Goal: Transaction & Acquisition: Book appointment/travel/reservation

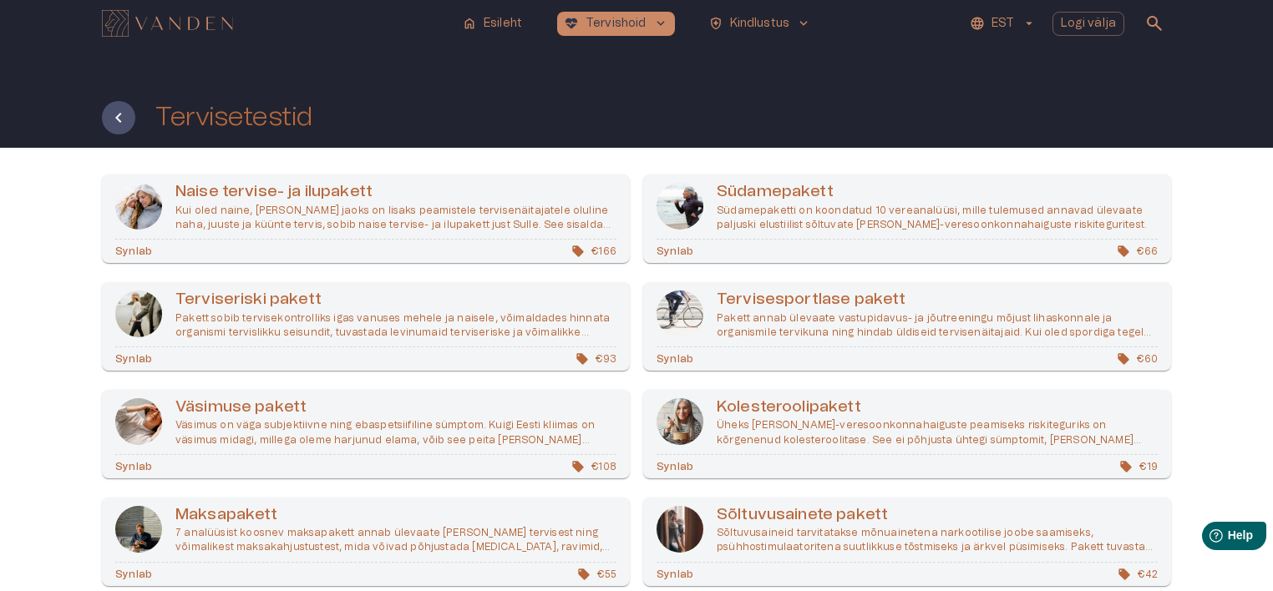
click at [1213, 427] on div "Naise tervise- ja ilupakett Kui oled naine, kelle jaoks on lisaks peamistele te…" at bounding box center [636, 451] width 1273 height 606
click at [1228, 314] on div "Naise tervise- ja ilupakett Kui oled naine, kelle jaoks on lisaks peamistele te…" at bounding box center [636, 451] width 1273 height 606
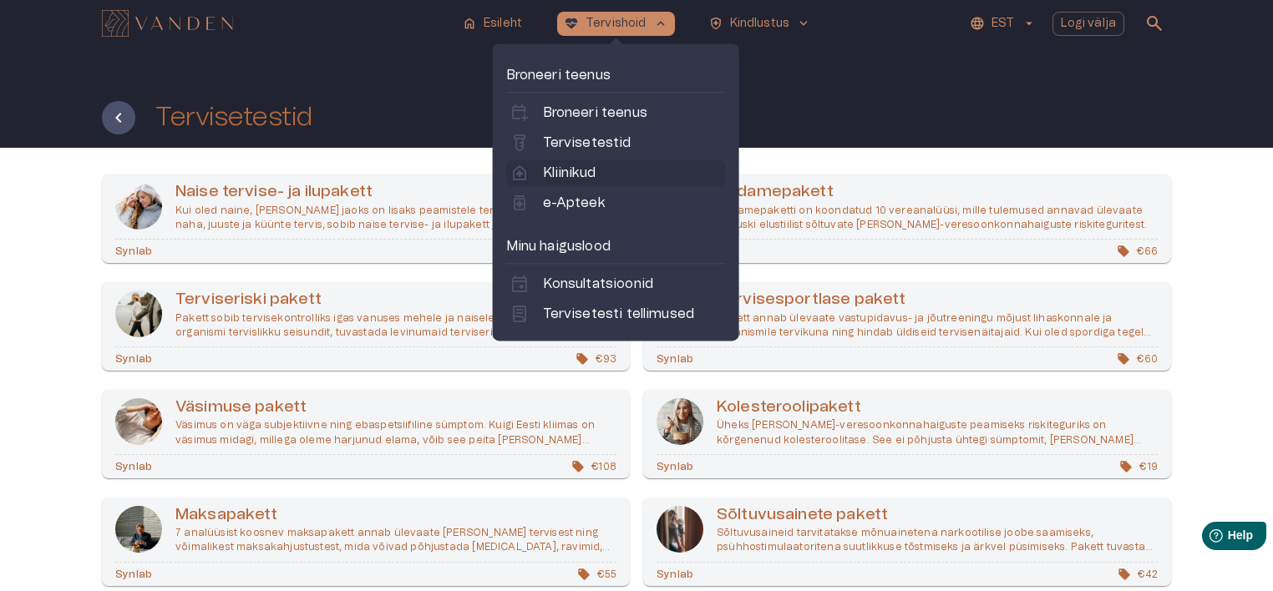
click at [575, 165] on p "Kliinikud" at bounding box center [569, 173] width 53 height 20
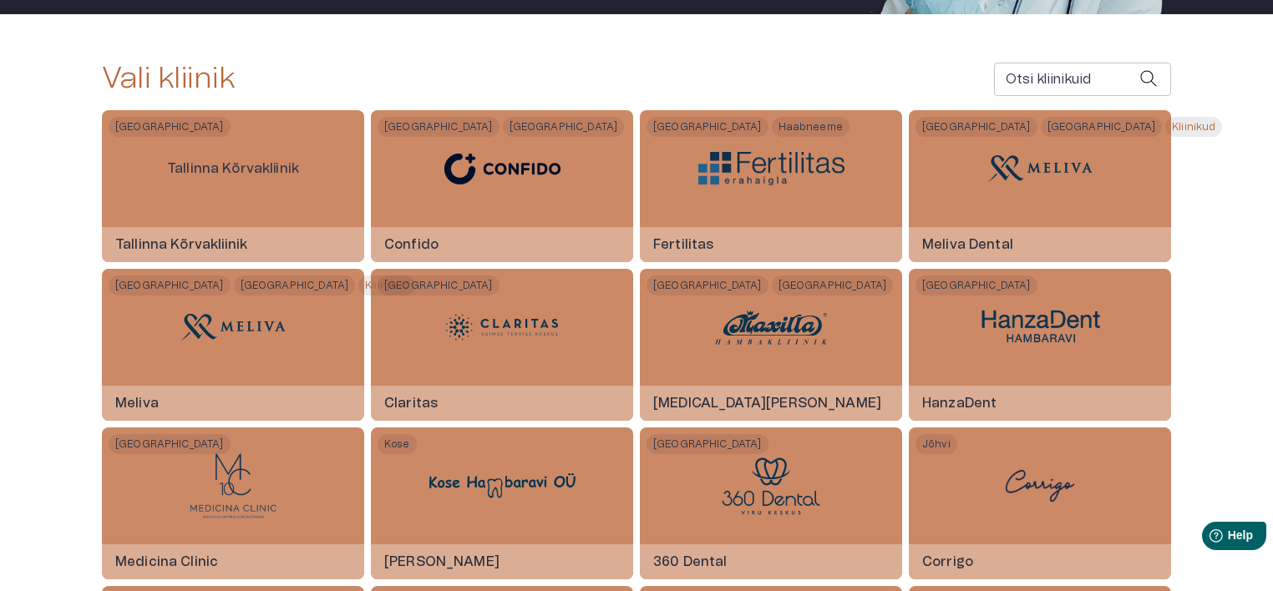
scroll to position [324, 0]
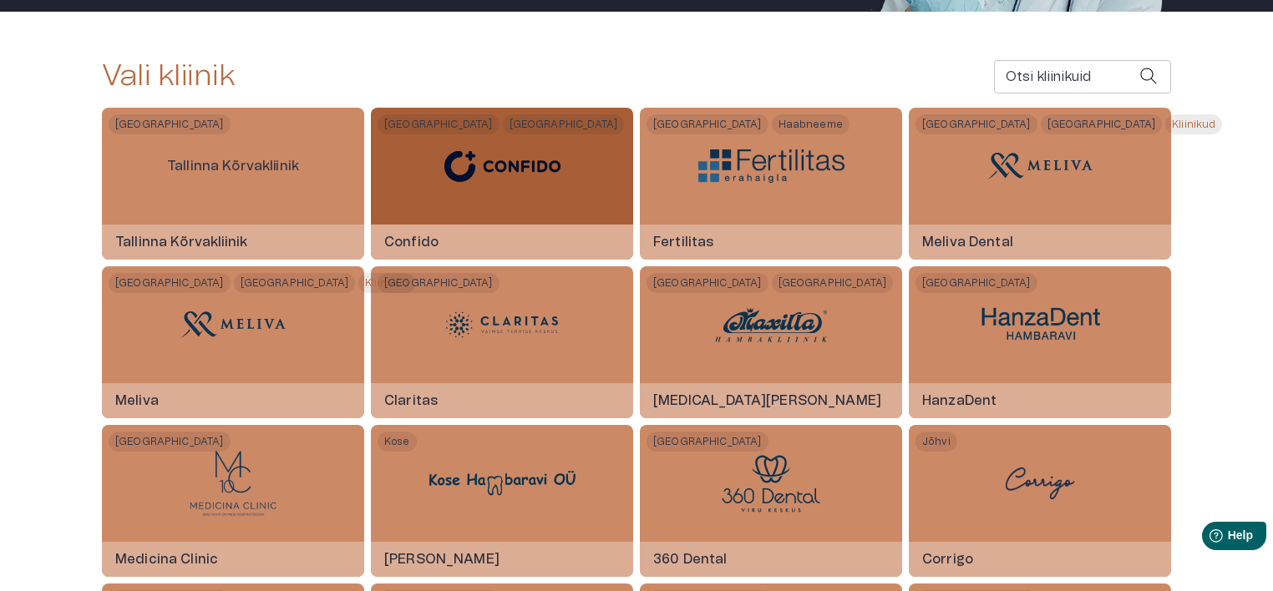
click at [562, 174] on img at bounding box center [502, 166] width 146 height 58
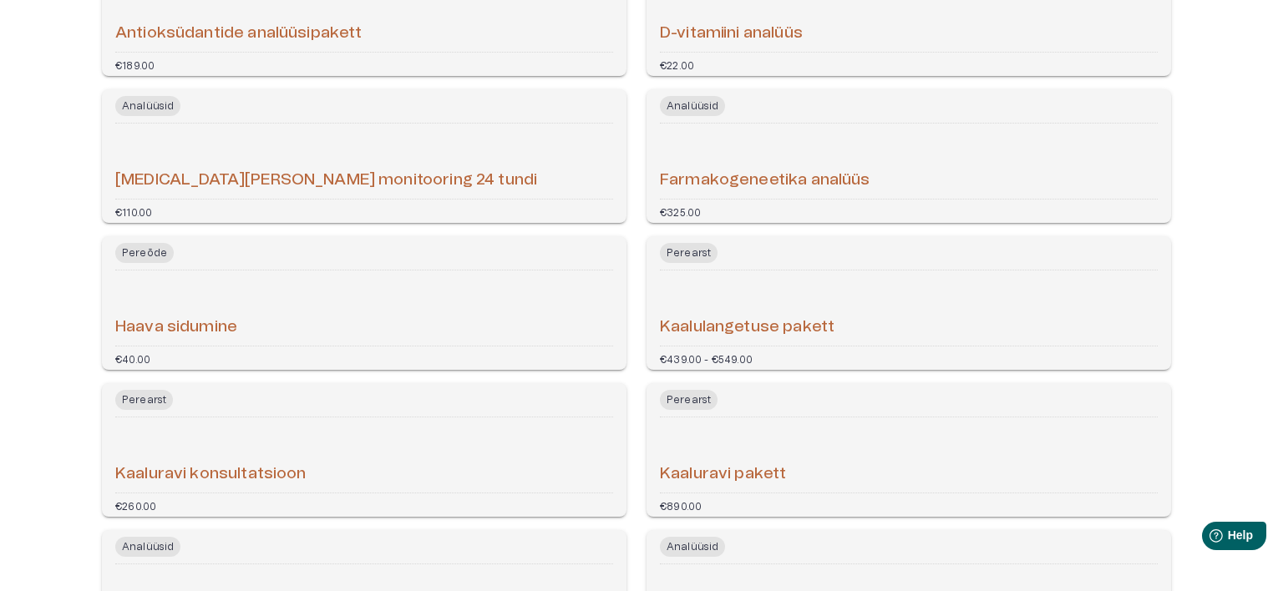
scroll to position [4791, 0]
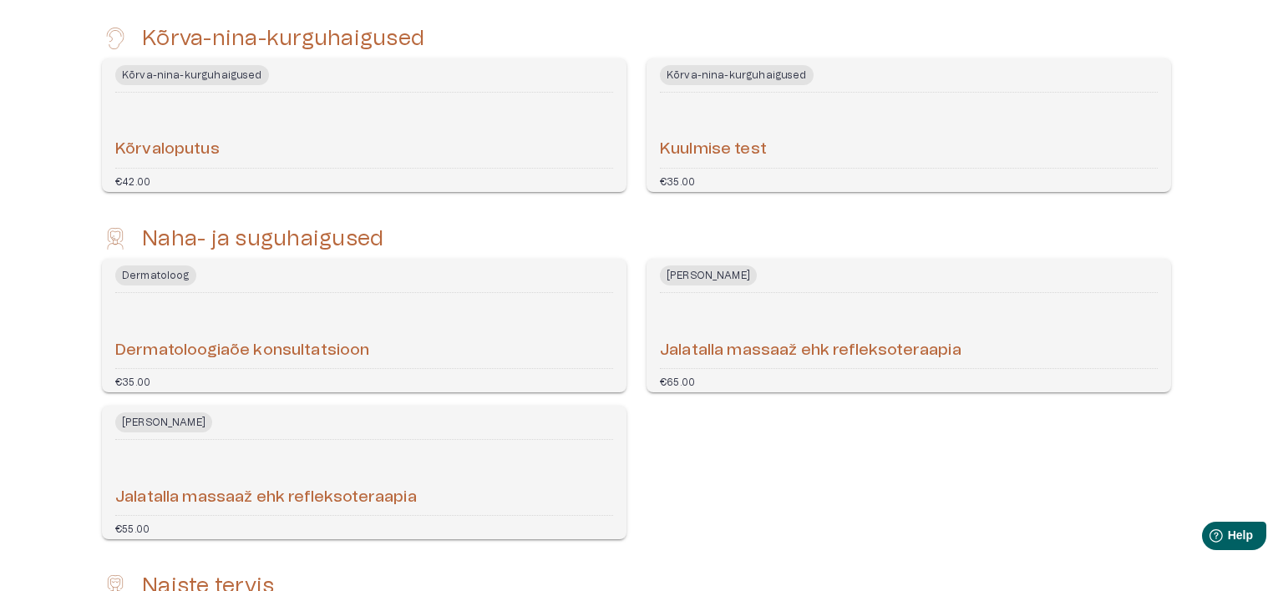
click at [456, 362] on div "Dermatoloogiaõe konsultatsioon" at bounding box center [364, 331] width 498 height 62
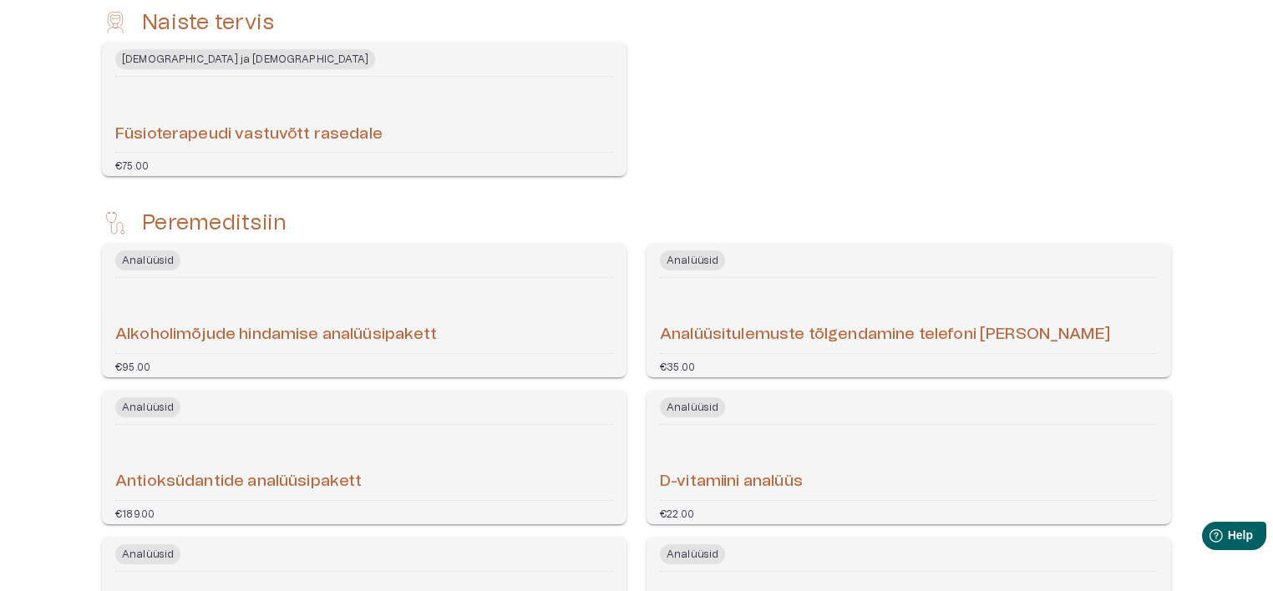
scroll to position [5356, 0]
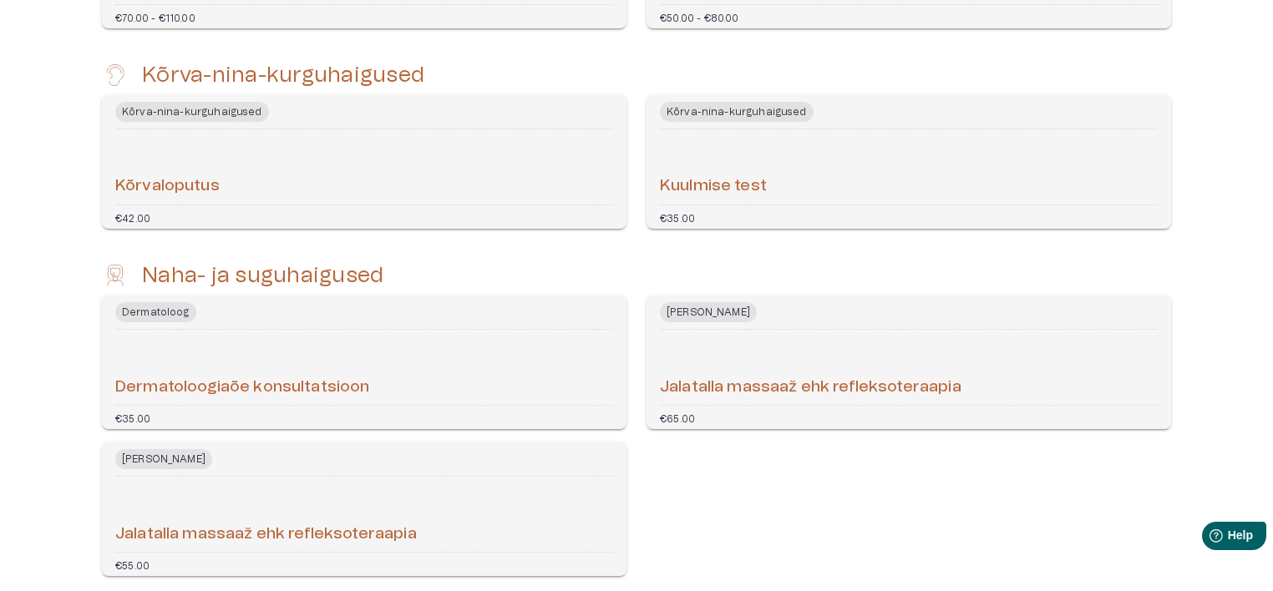
scroll to position [441, 0]
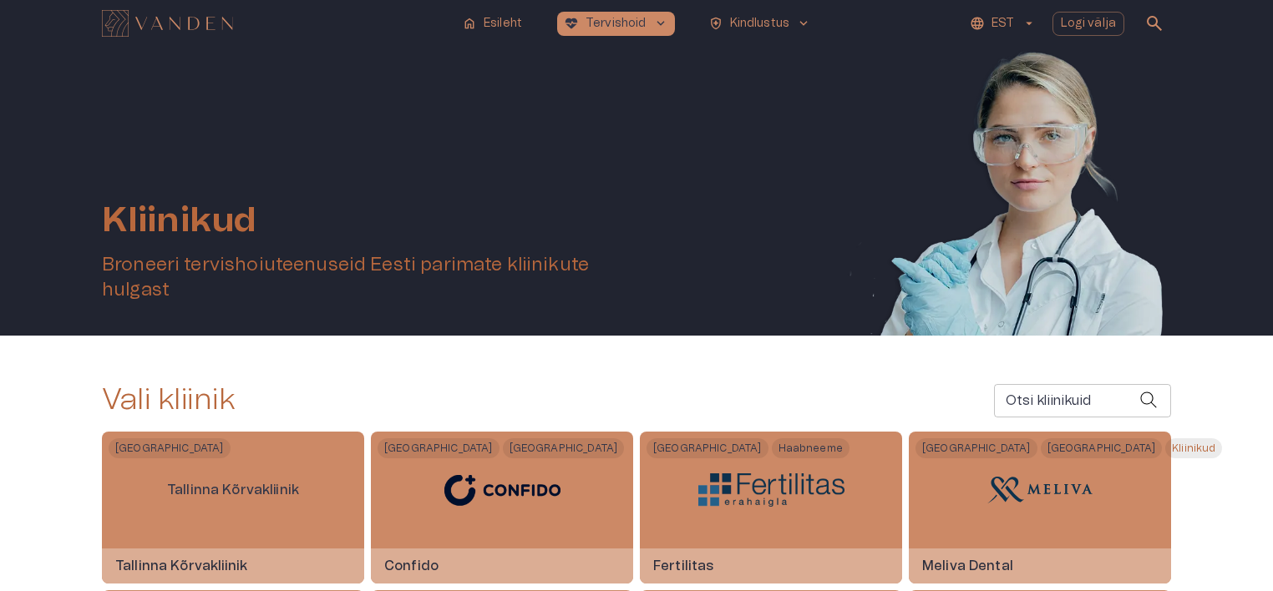
scroll to position [84, 0]
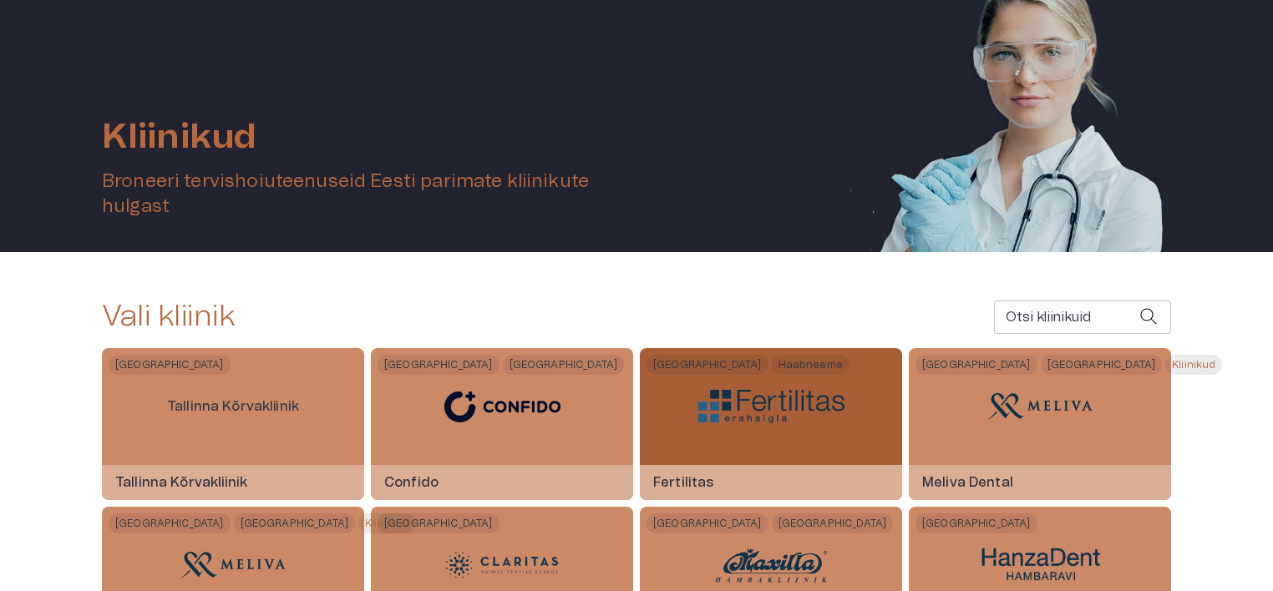
click at [775, 406] on img at bounding box center [771, 406] width 146 height 33
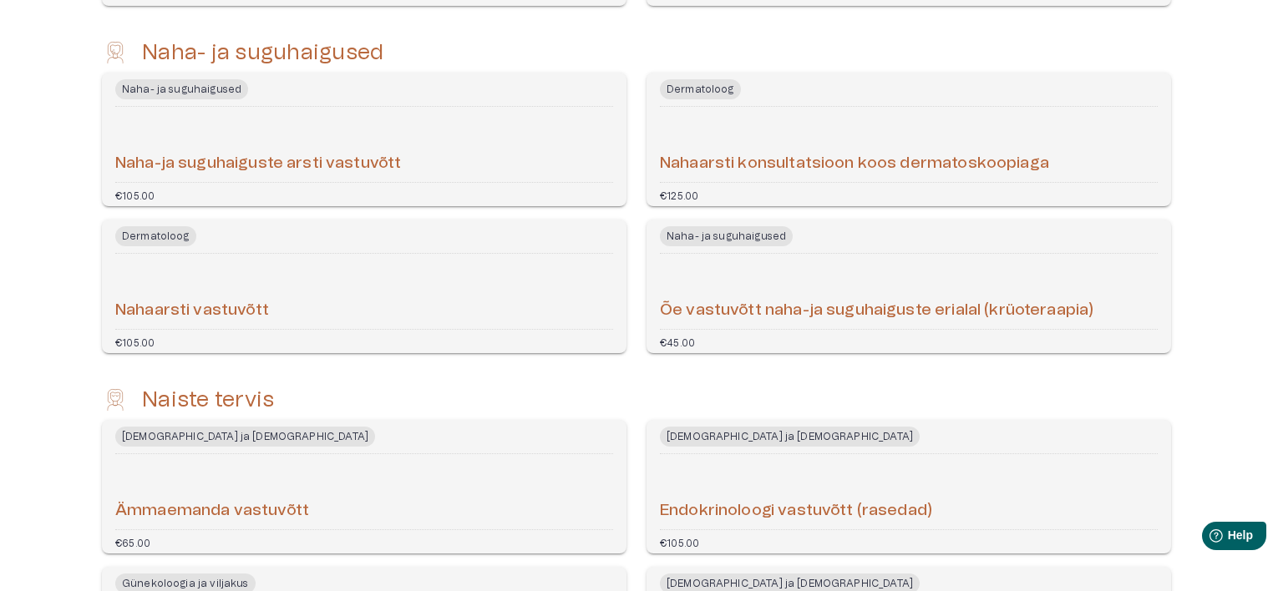
scroll to position [2539, 0]
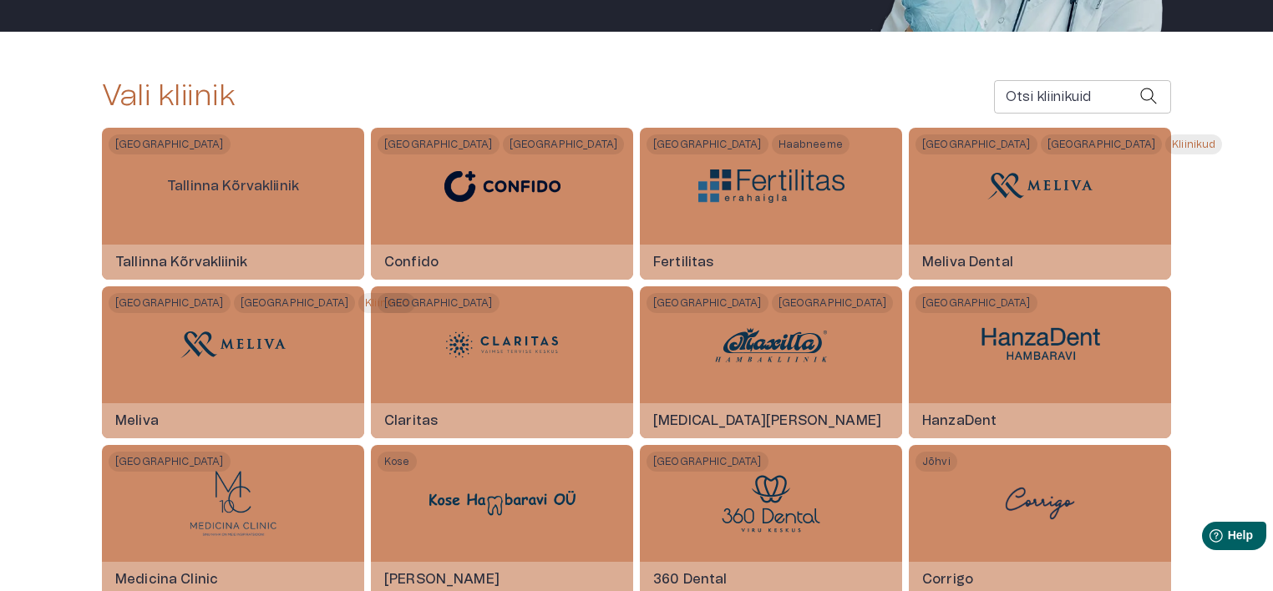
scroll to position [304, 0]
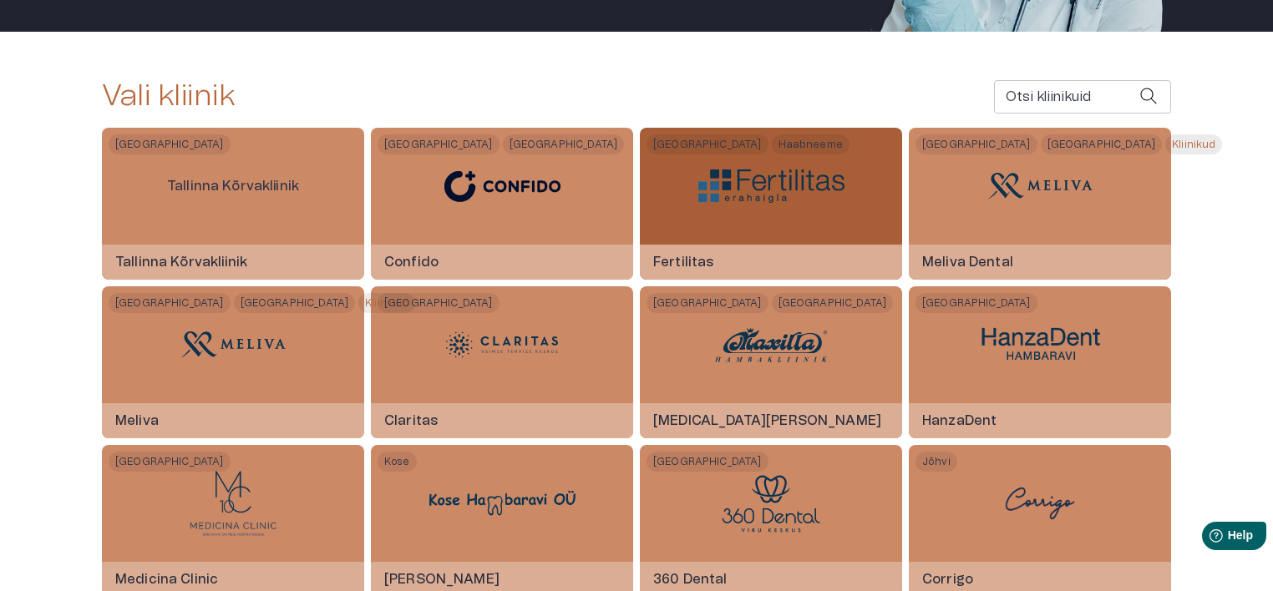
click at [733, 209] on div at bounding box center [771, 186] width 146 height 117
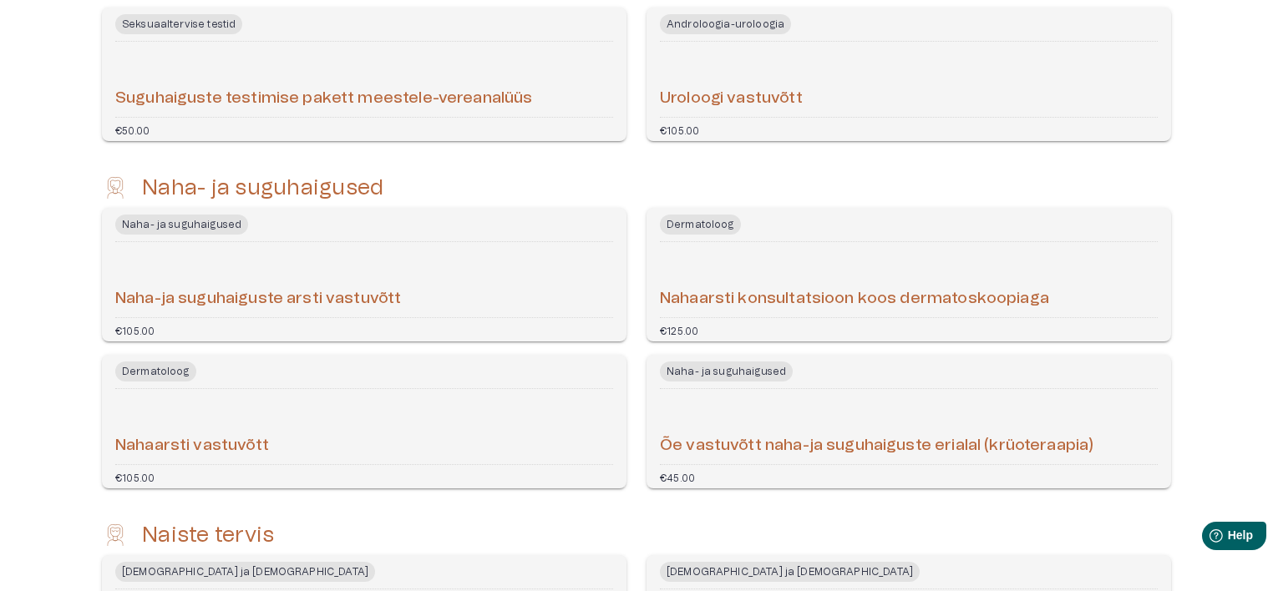
scroll to position [2506, 0]
click at [374, 428] on div "Nahaarsti vastuvõtt" at bounding box center [364, 425] width 498 height 62
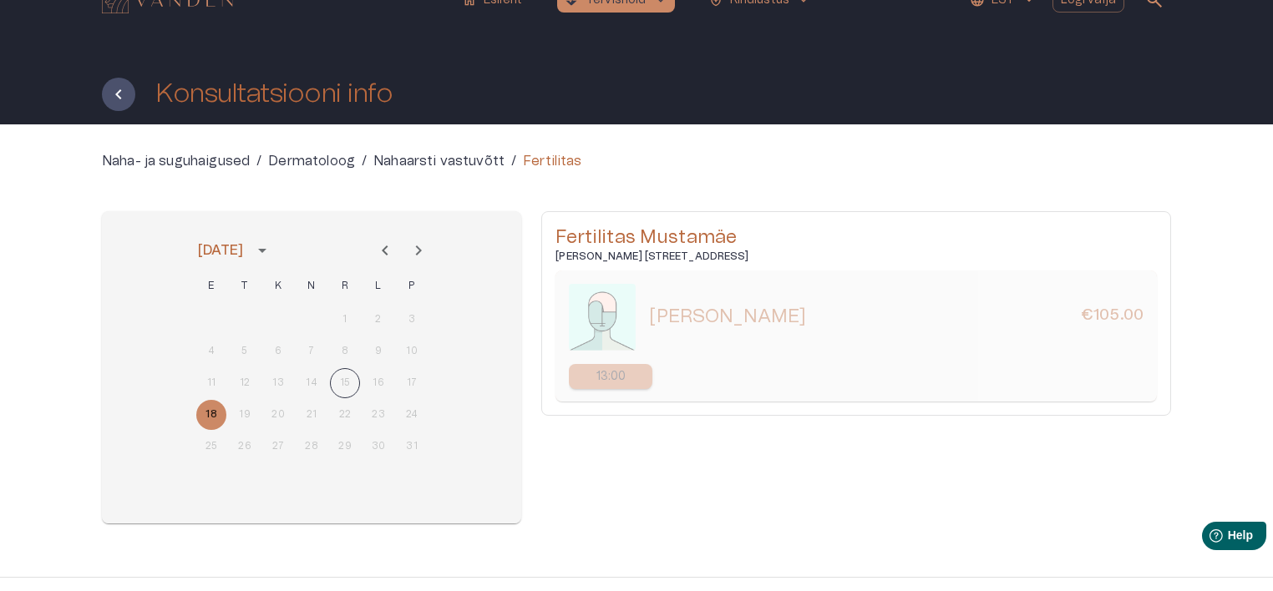
scroll to position [57, 0]
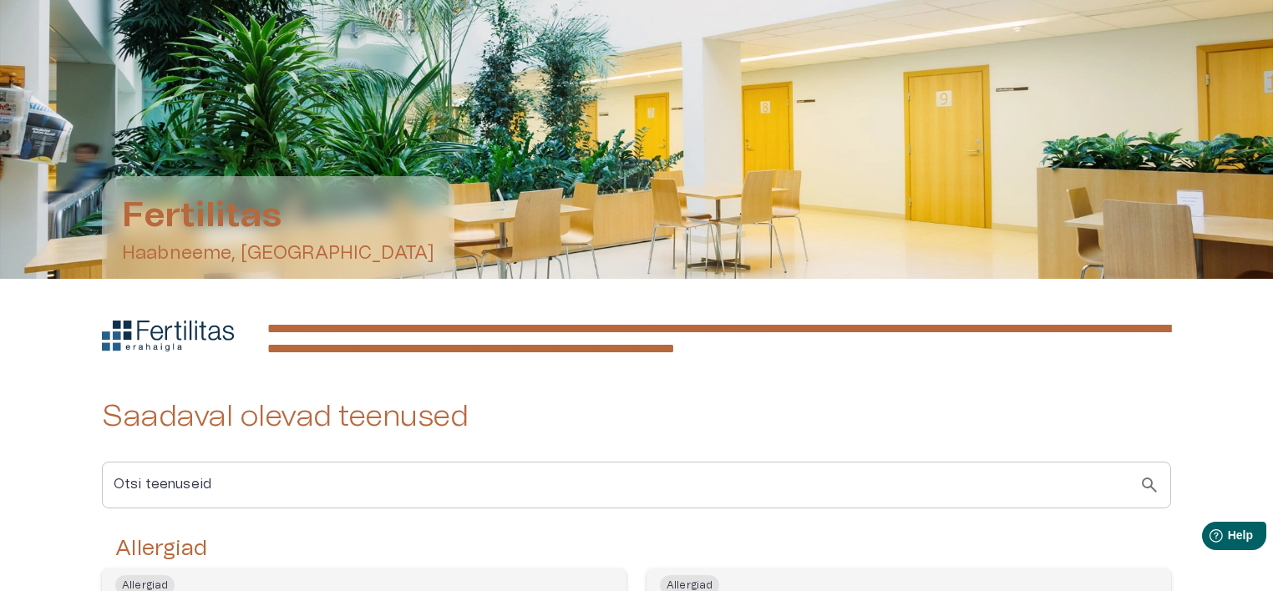
scroll to position [2506, 0]
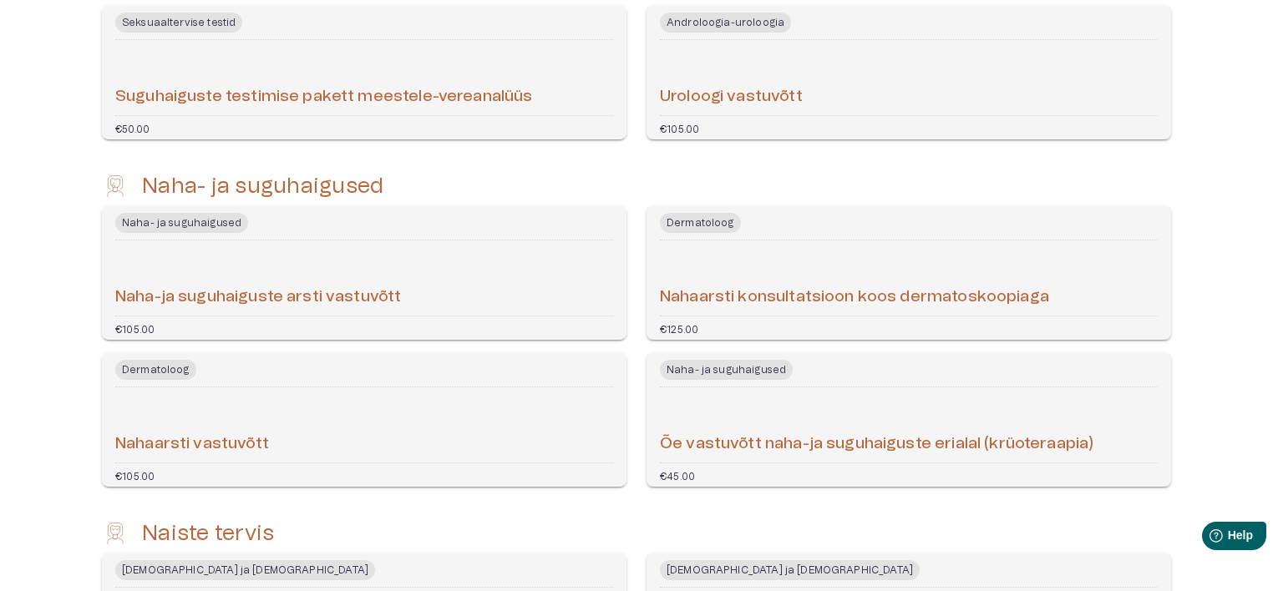
click at [423, 281] on div "Naha-ja suguhaiguste arsti vastuvõtt" at bounding box center [364, 278] width 498 height 62
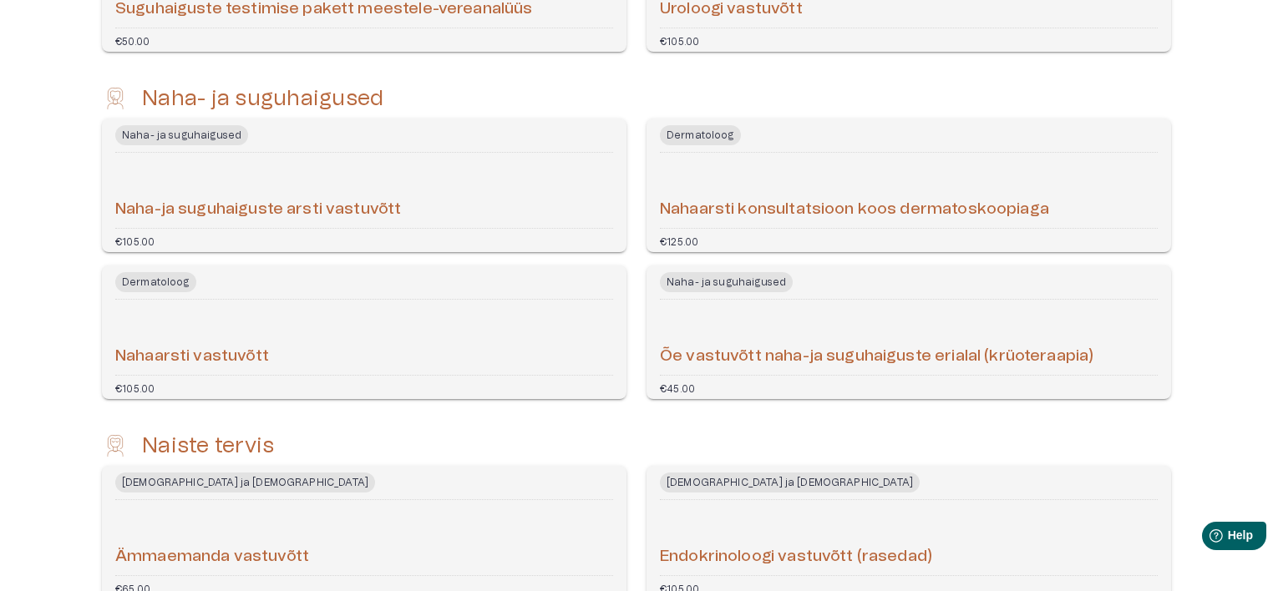
scroll to position [2593, 0]
click at [408, 327] on div "Nahaarsti vastuvõtt" at bounding box center [364, 338] width 498 height 62
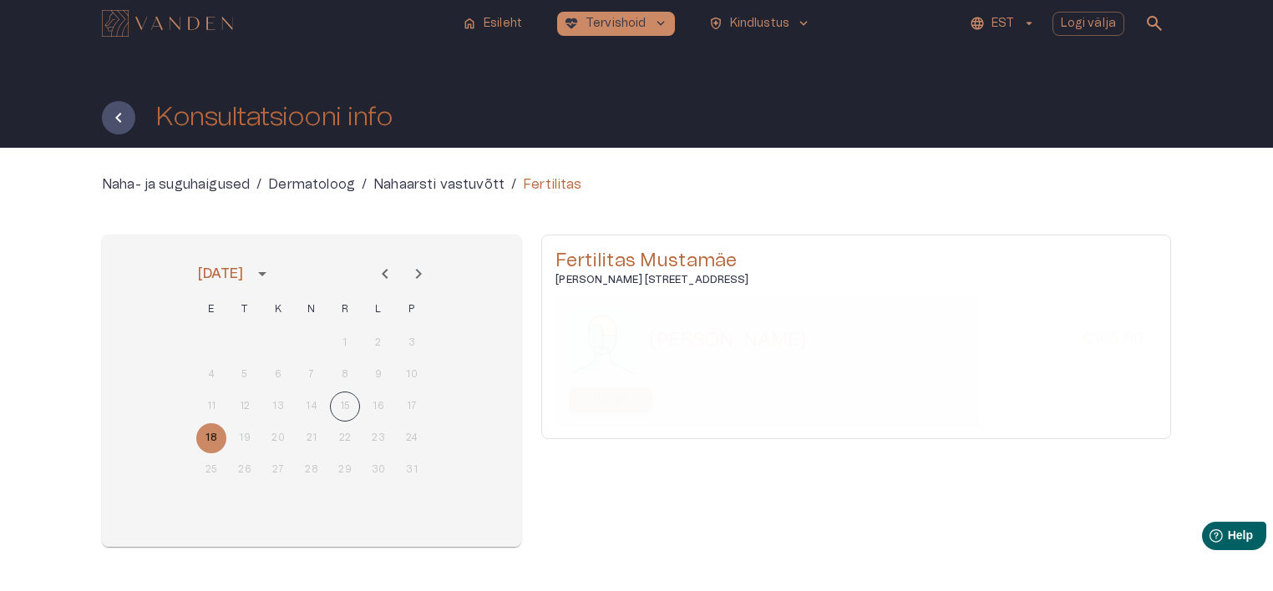
scroll to position [57, 0]
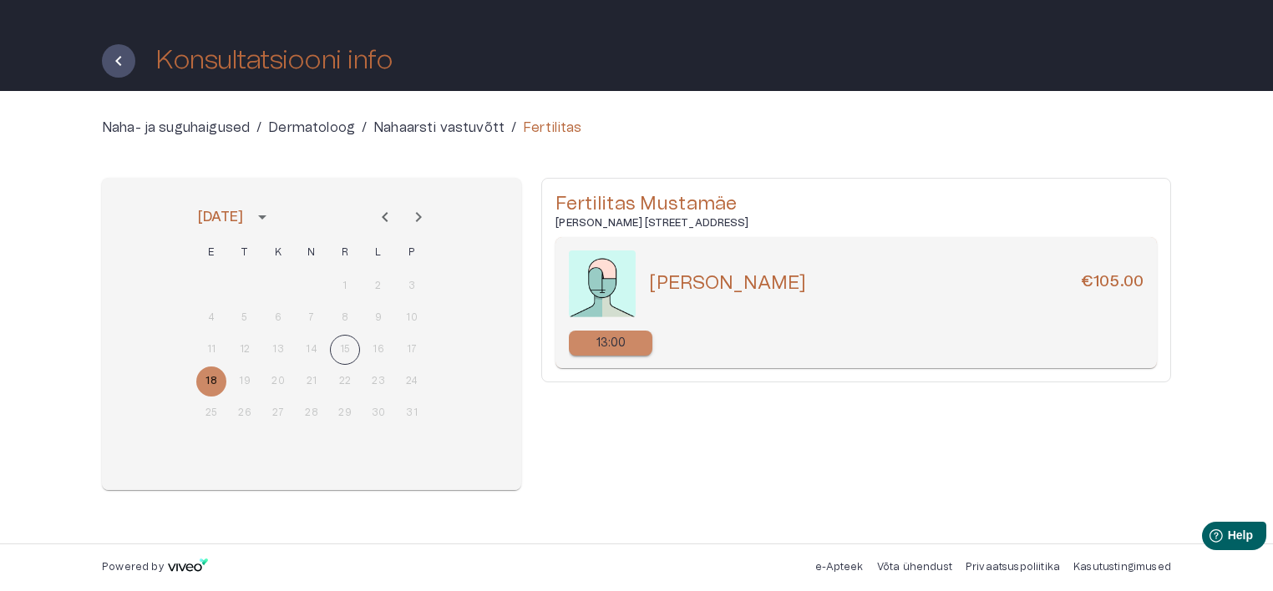
click at [787, 448] on div "Fertilitas Mustamäe J. Sütiste tee 17, 13419 Tallinn, Estonia Karin Hussar €105…" at bounding box center [856, 334] width 630 height 312
click at [865, 311] on div "Karin Hussar €105.00" at bounding box center [856, 284] width 575 height 67
click at [417, 221] on icon "Next month" at bounding box center [419, 217] width 6 height 10
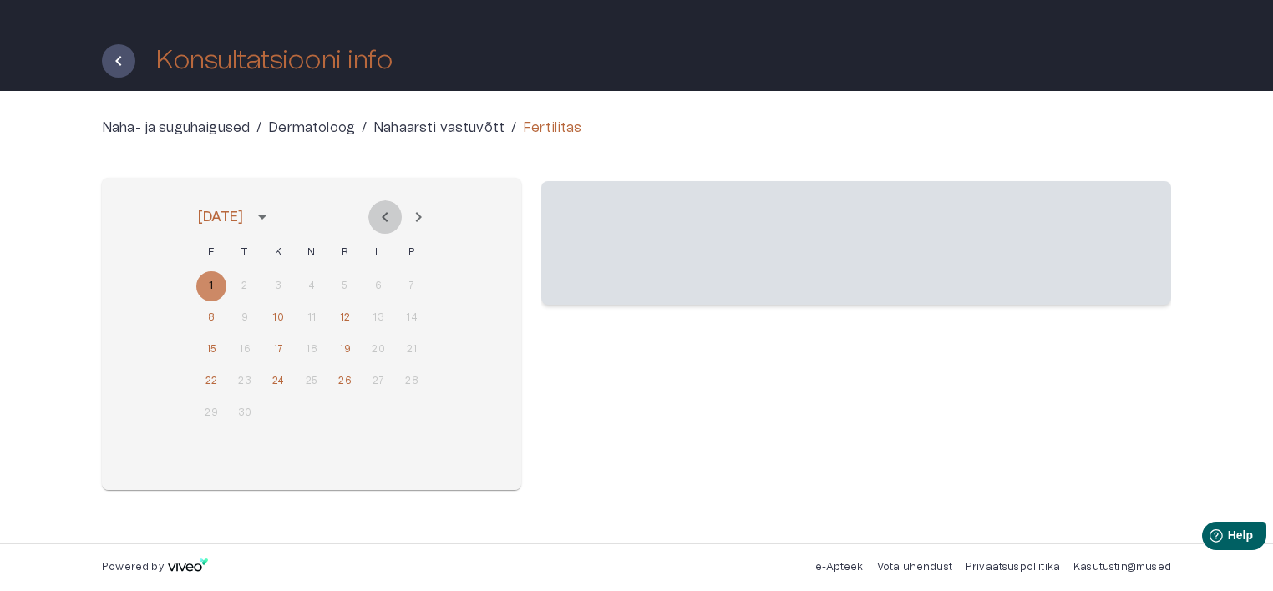
click at [388, 221] on icon "Previous month" at bounding box center [385, 217] width 20 height 20
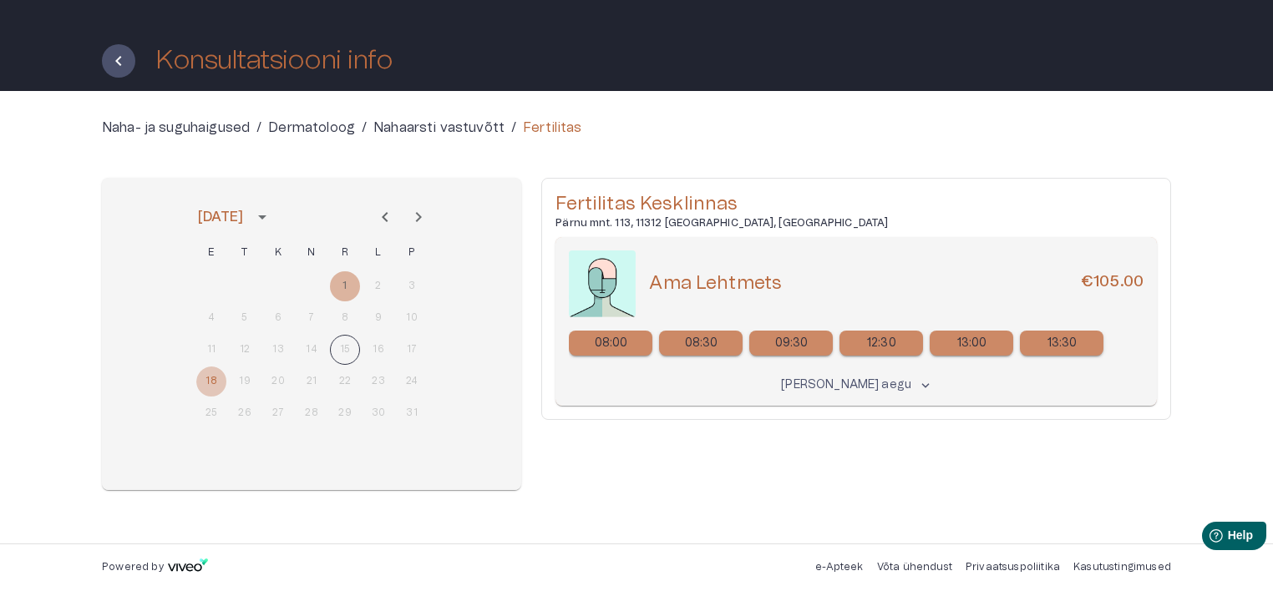
click at [217, 381] on button "18" at bounding box center [211, 382] width 30 height 30
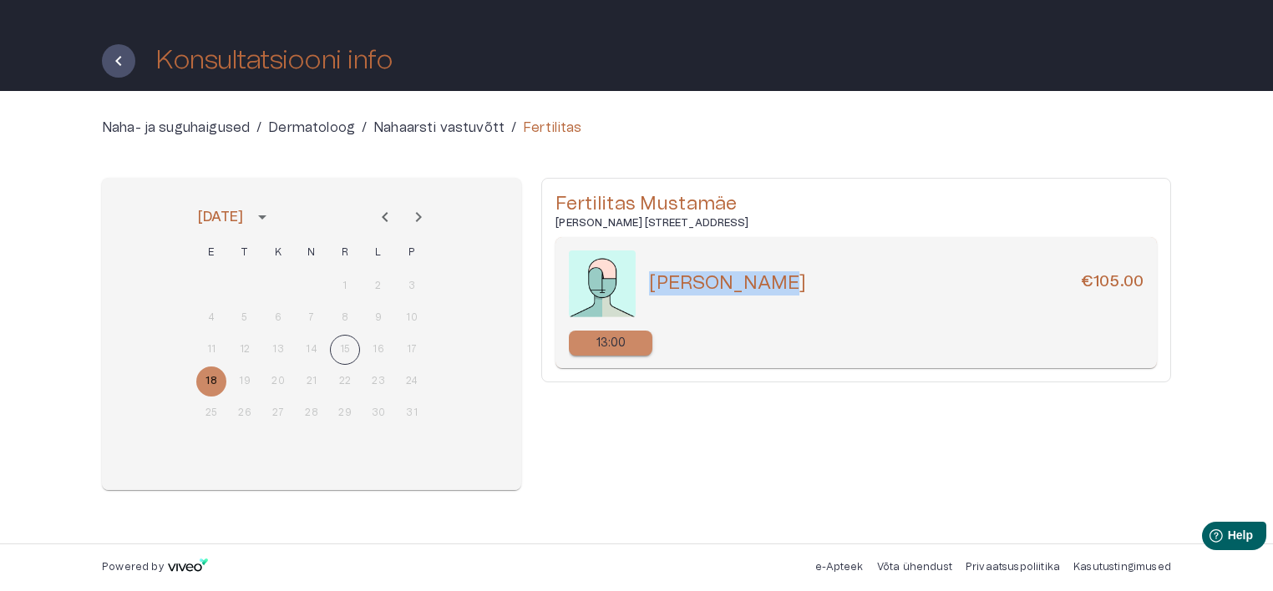
drag, startPoint x: 789, startPoint y: 289, endPoint x: 654, endPoint y: 294, distance: 135.4
click at [654, 294] on div "Karin Hussar €105.00" at bounding box center [896, 283] width 494 height 24
click at [452, 128] on p "Nahaarsti vastuvõtt" at bounding box center [438, 128] width 131 height 20
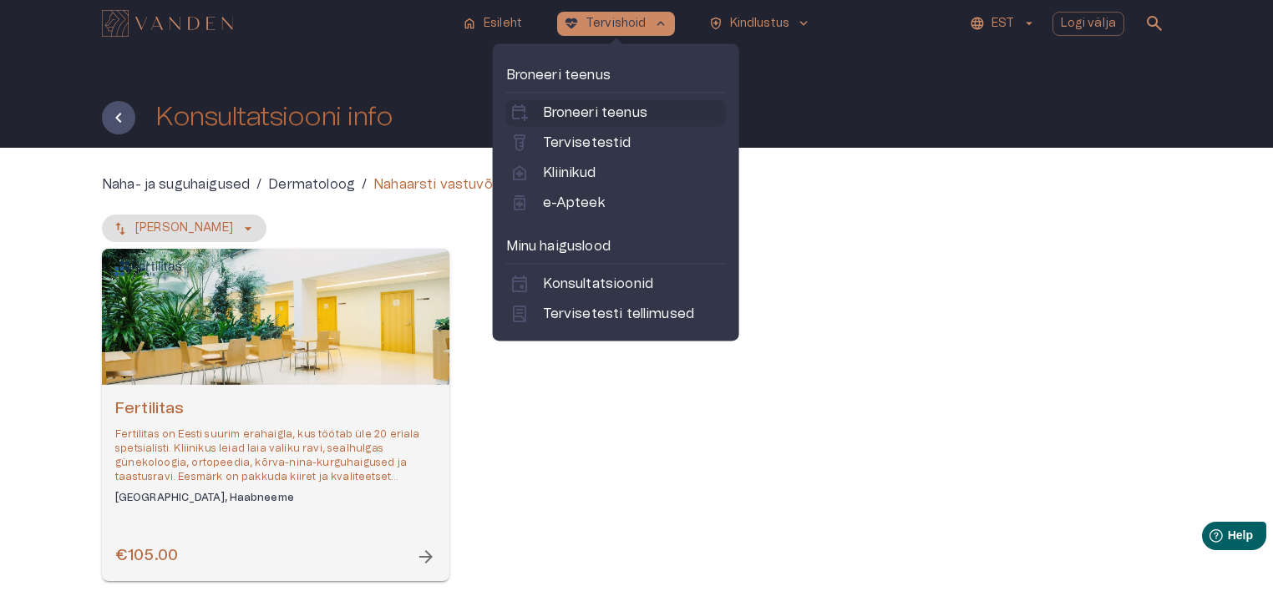
click at [621, 107] on p "Broneeri teenus" at bounding box center [595, 113] width 104 height 20
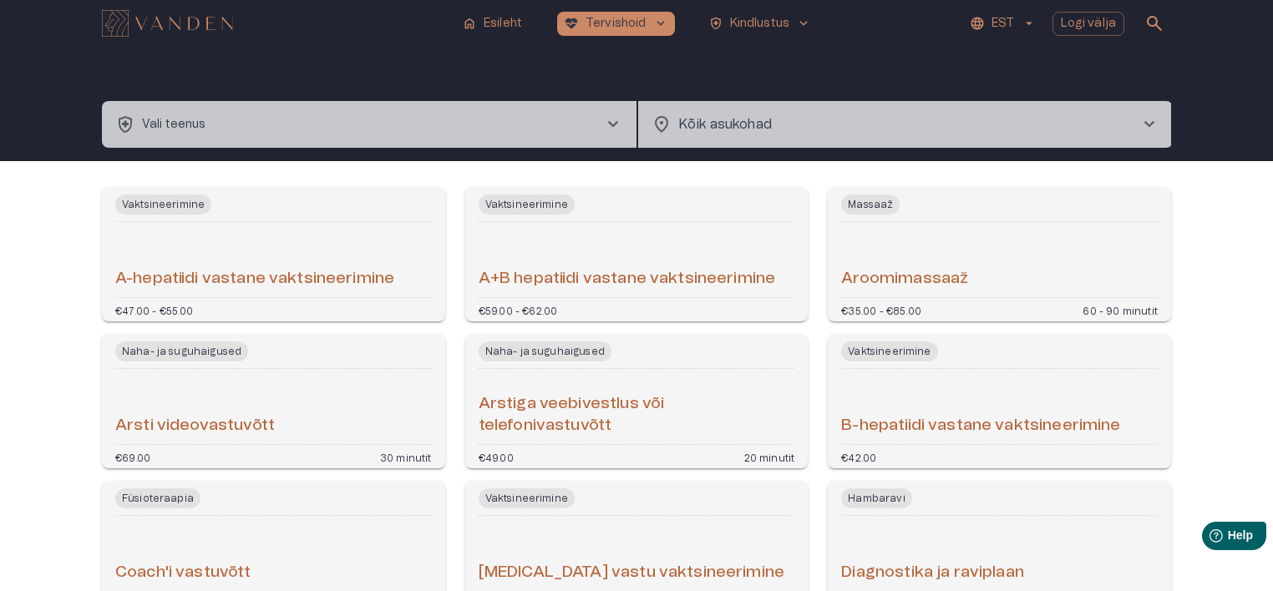
click at [476, 117] on button "health_and_safety Vali teenus chevron_right" at bounding box center [369, 124] width 535 height 47
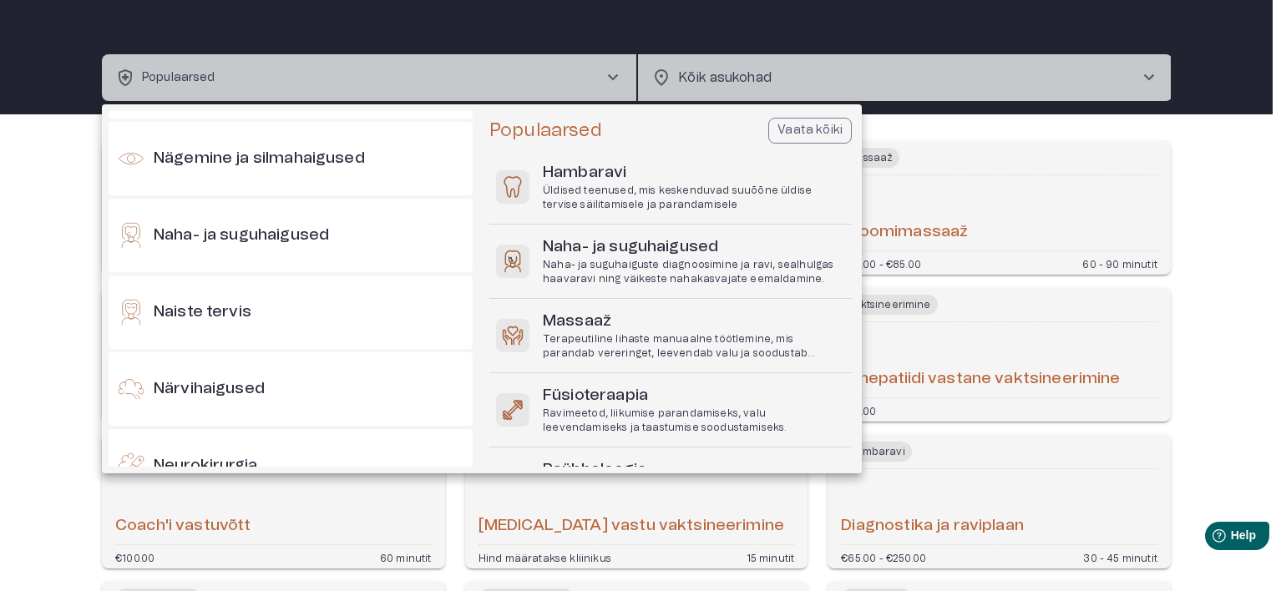
scroll to position [761, 0]
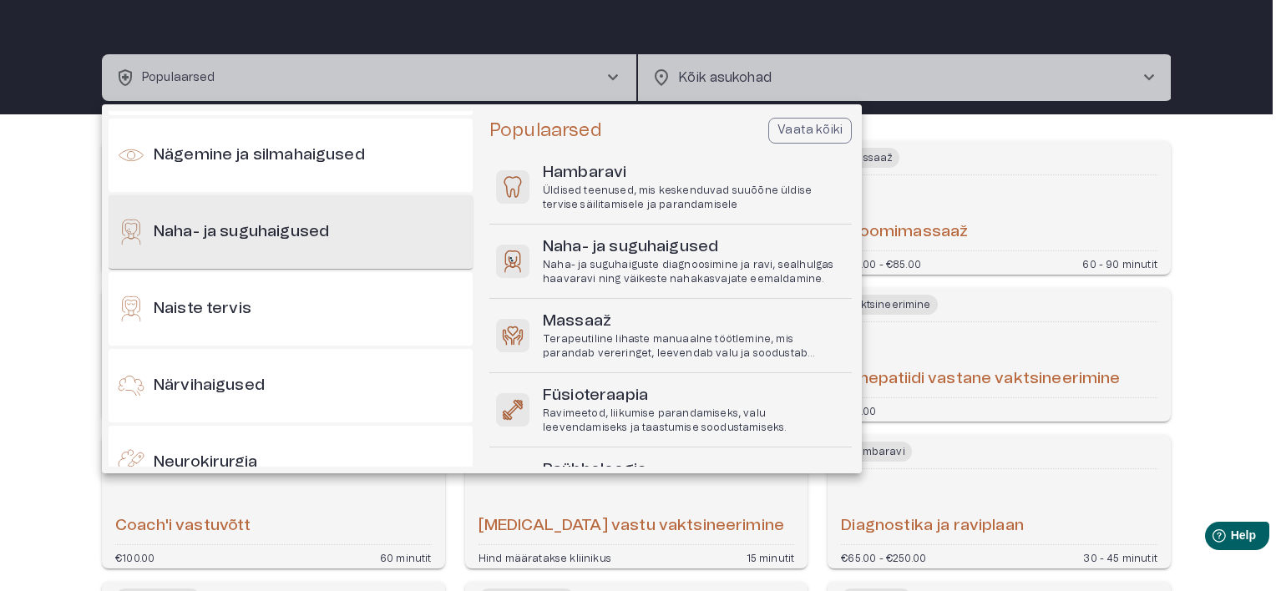
click at [274, 268] on div "Naha- ja suguhaigused" at bounding box center [291, 232] width 364 height 74
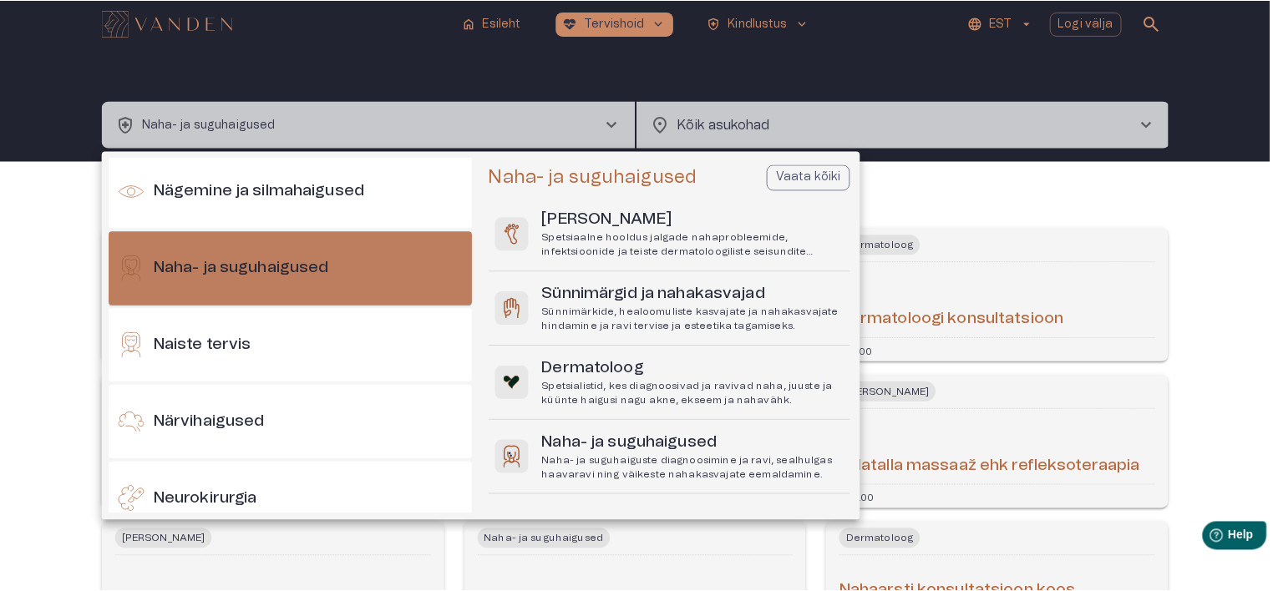
scroll to position [771, 0]
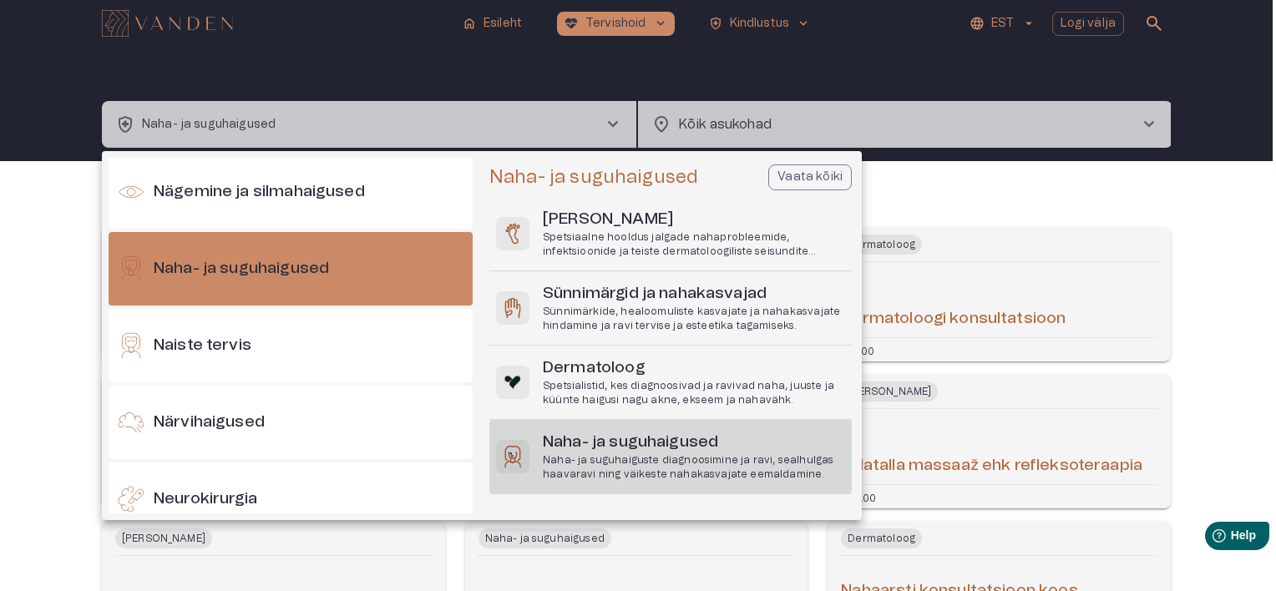
click at [668, 462] on p "Naha- ja suguhaiguste diagnoosimine ja ravi, sealhulgas haavaravi ning väikeste…" at bounding box center [694, 468] width 302 height 28
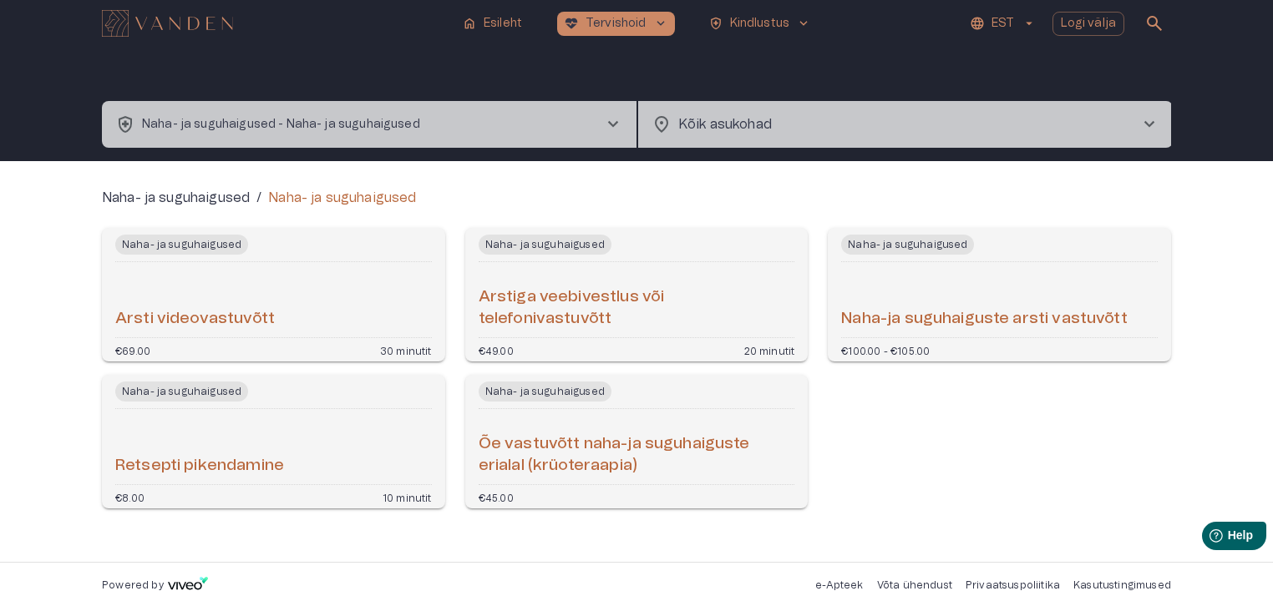
scroll to position [18, 0]
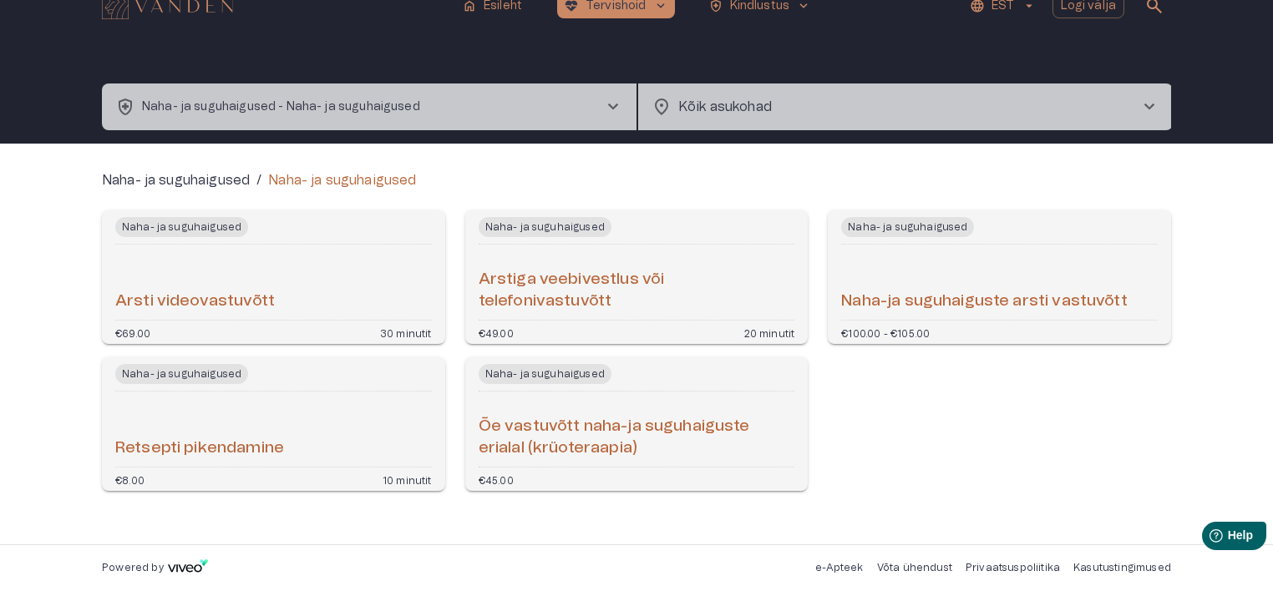
click at [879, 312] on h6 "Naha-ja suguhaiguste arsti vastuvõtt" at bounding box center [984, 302] width 286 height 23
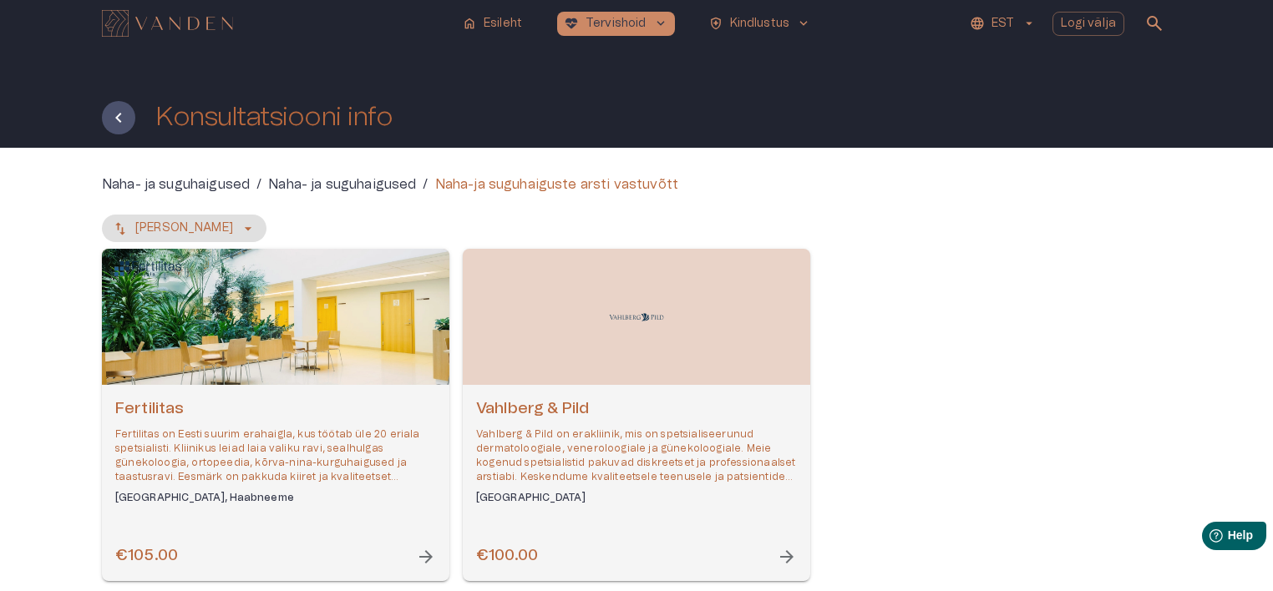
scroll to position [90, 0]
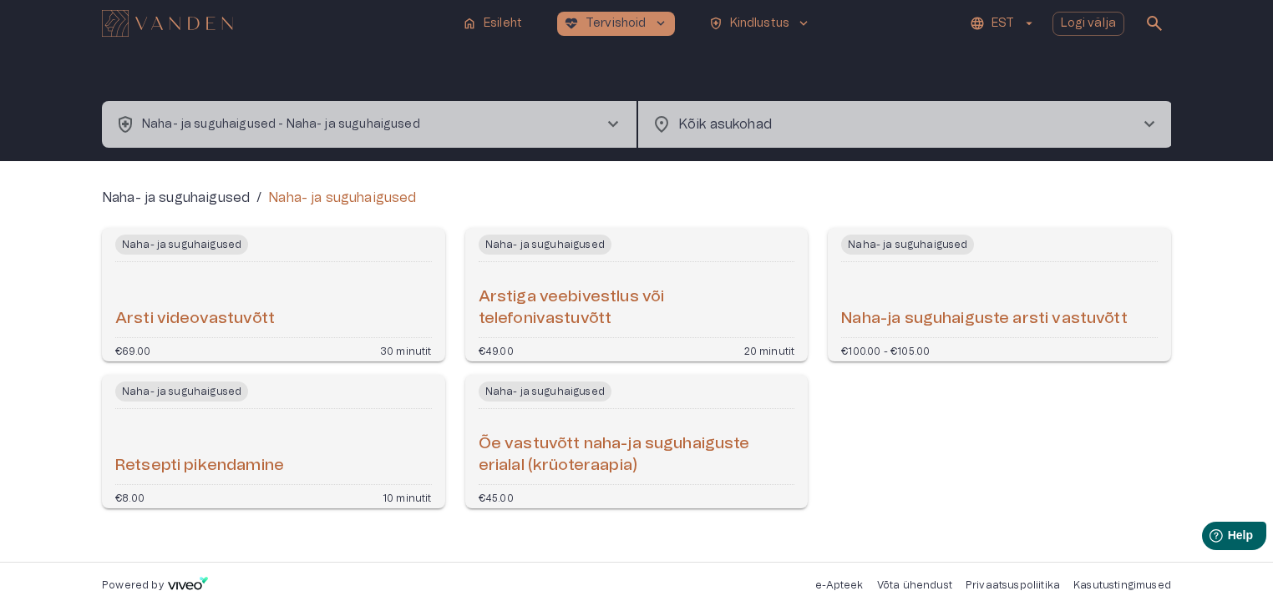
click at [550, 130] on button "health_and_safety Naha- ja suguhaigused - Naha- ja suguhaigused chevron_right" at bounding box center [369, 124] width 535 height 47
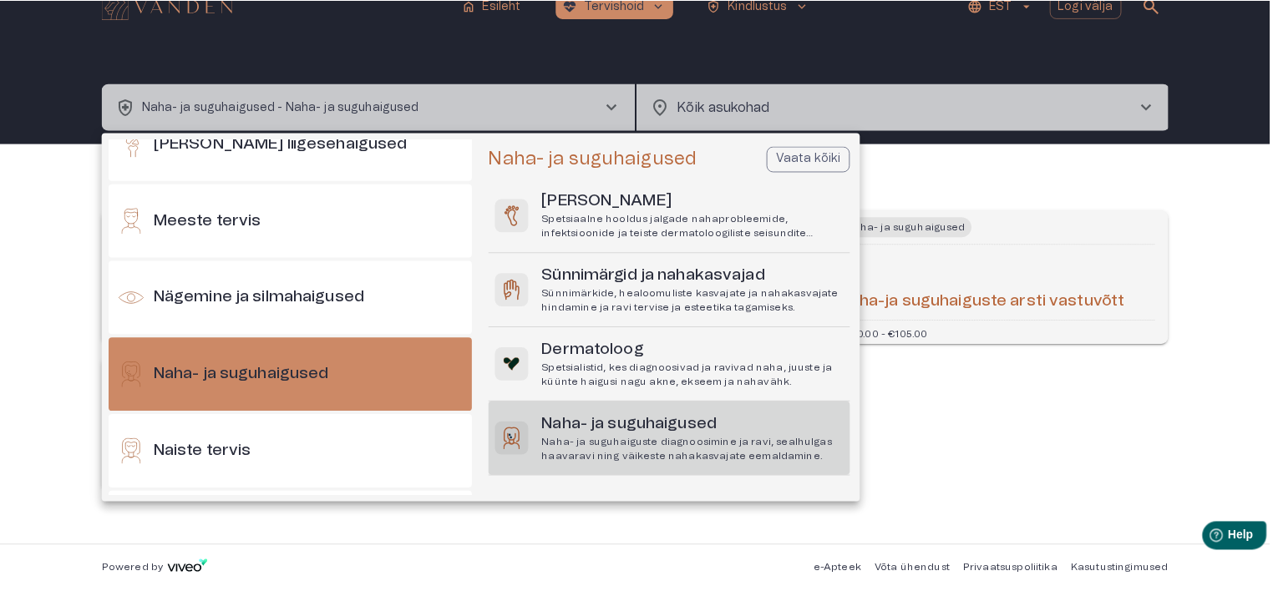
scroll to position [704, 0]
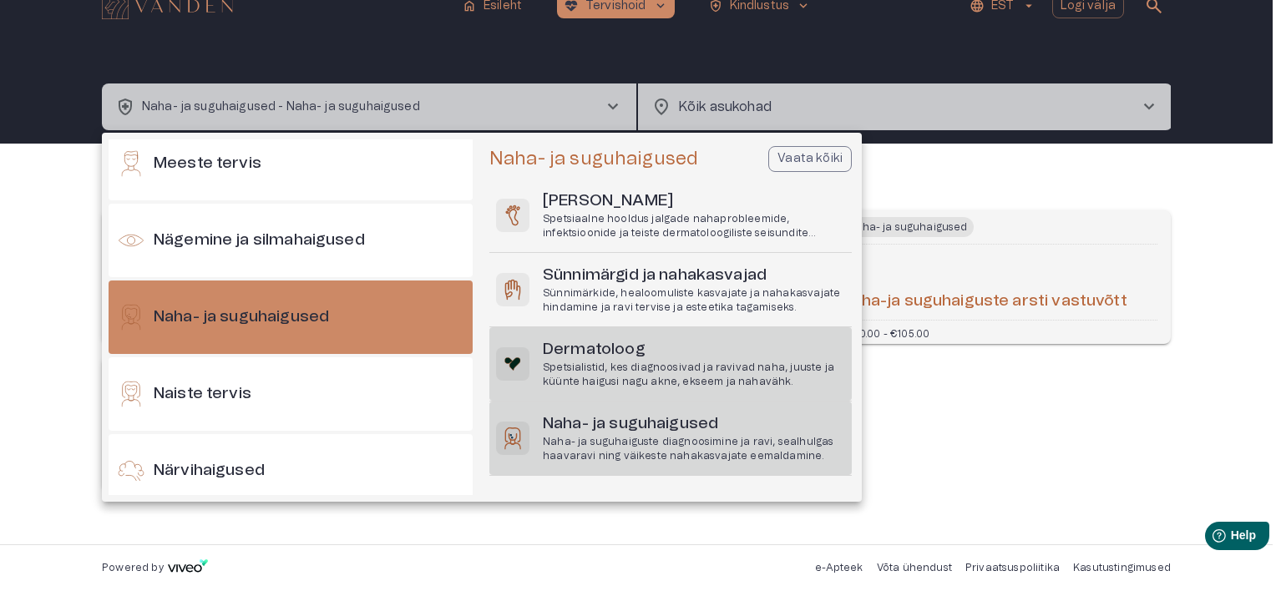
click at [610, 362] on p "Spetsialistid, kes diagnoosivad ja ravivad naha, juuste ja küünte haigusi nagu …" at bounding box center [694, 375] width 302 height 28
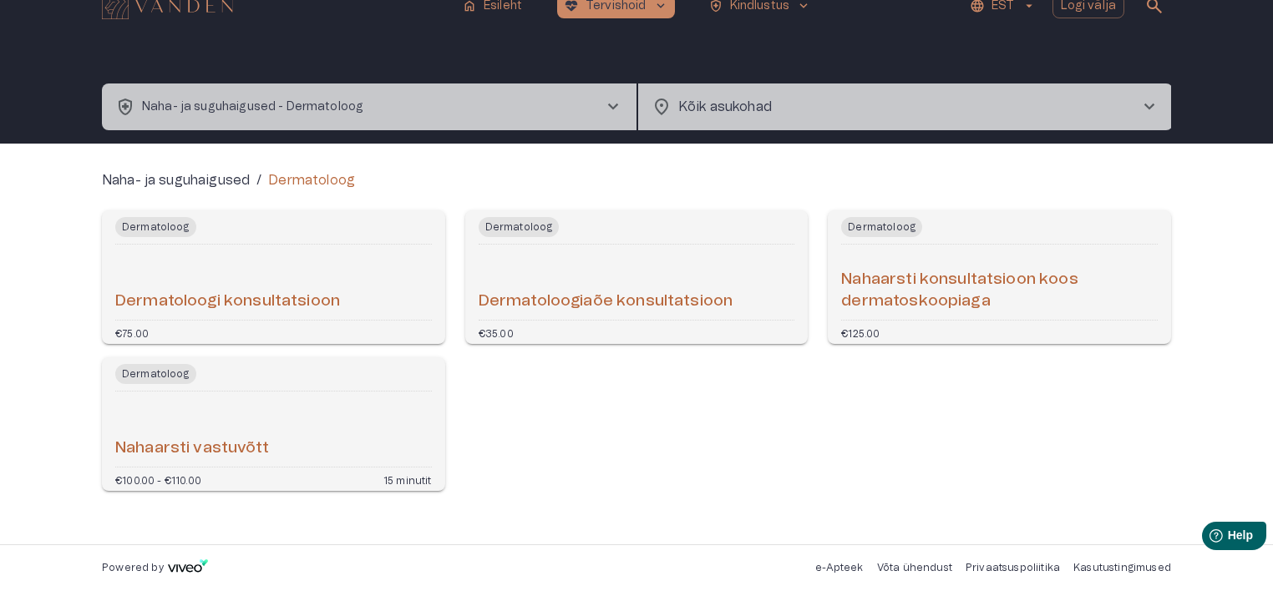
click at [312, 274] on div "Dermatoloogi konsultatsioon" at bounding box center [273, 282] width 317 height 62
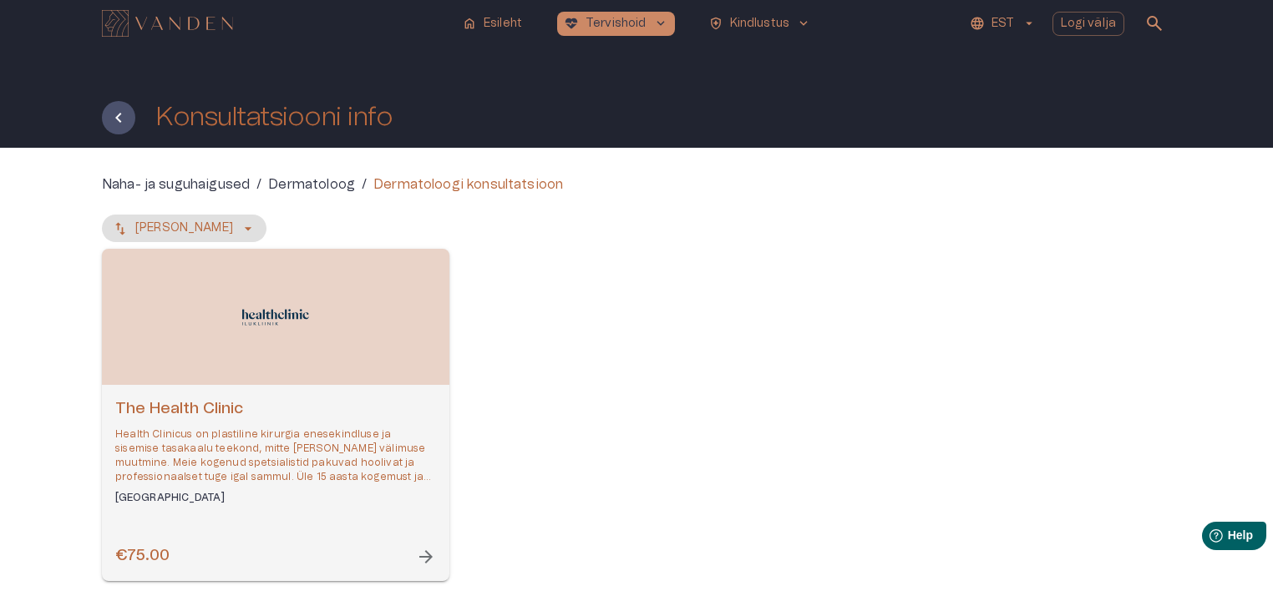
scroll to position [90, 0]
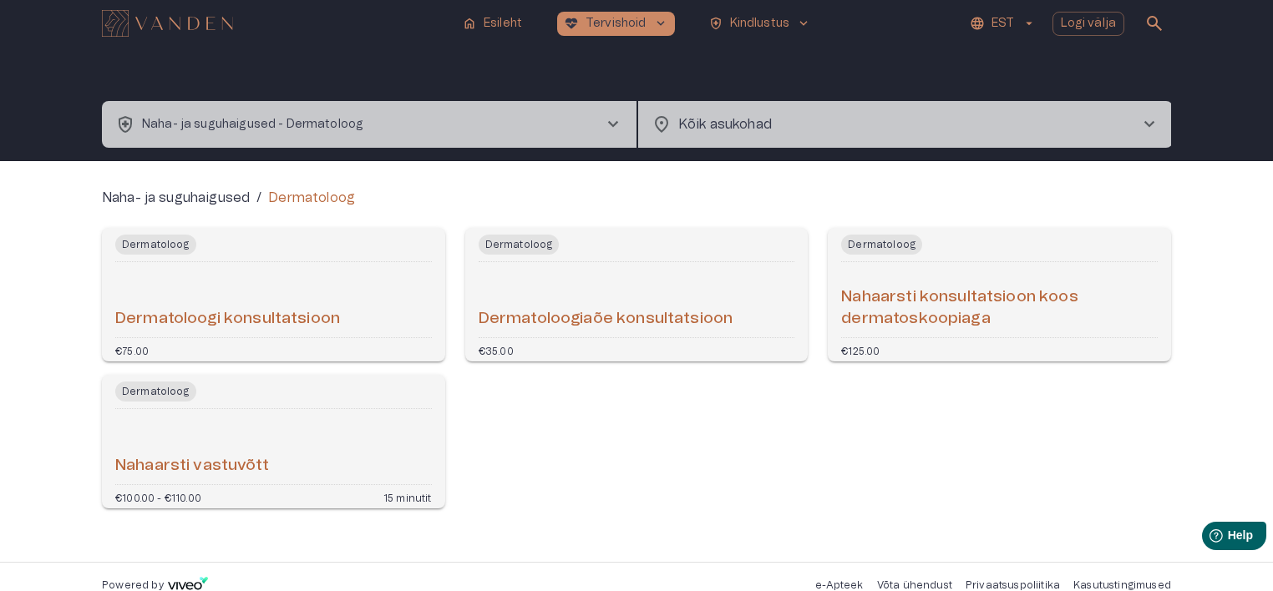
click at [286, 304] on div "Dermatoloogi konsultatsioon" at bounding box center [273, 300] width 317 height 62
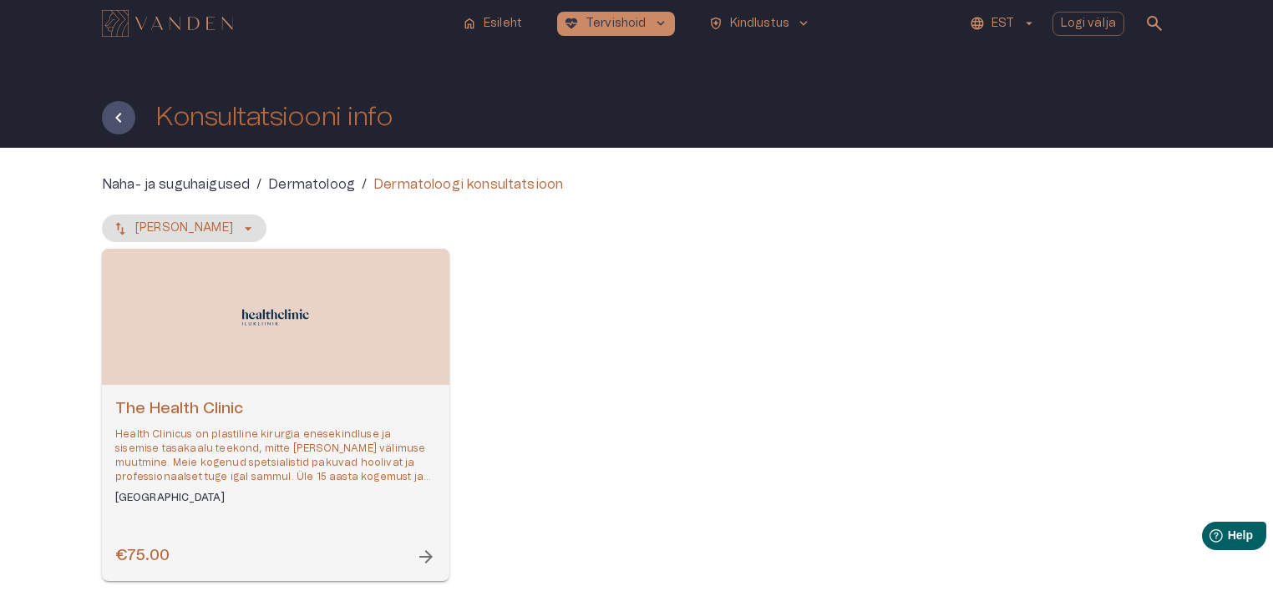
click at [255, 329] on img "Open selected supplier available booking dates" at bounding box center [275, 317] width 67 height 27
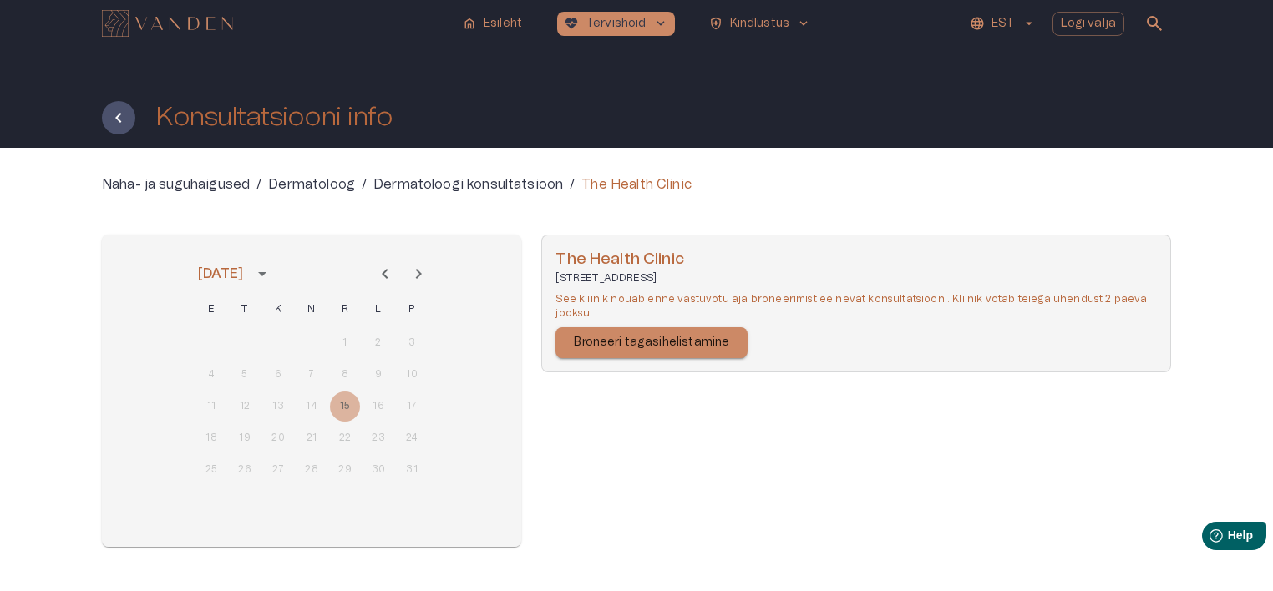
scroll to position [57, 0]
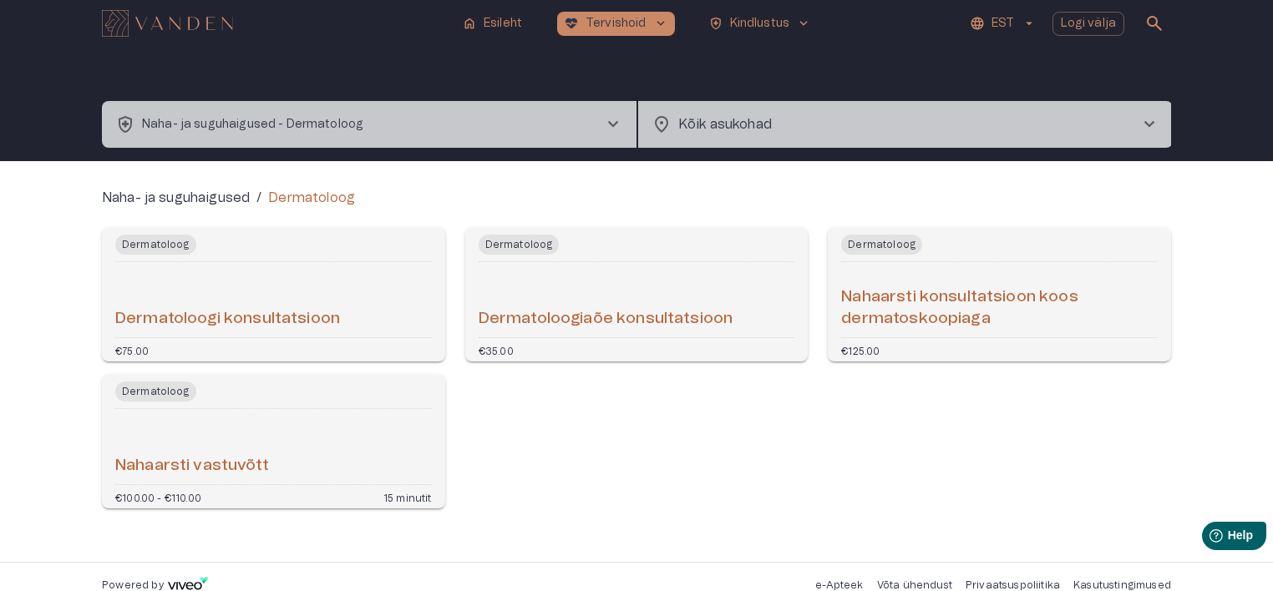
click at [267, 447] on div "Nahaarsti vastuvõtt" at bounding box center [273, 447] width 317 height 62
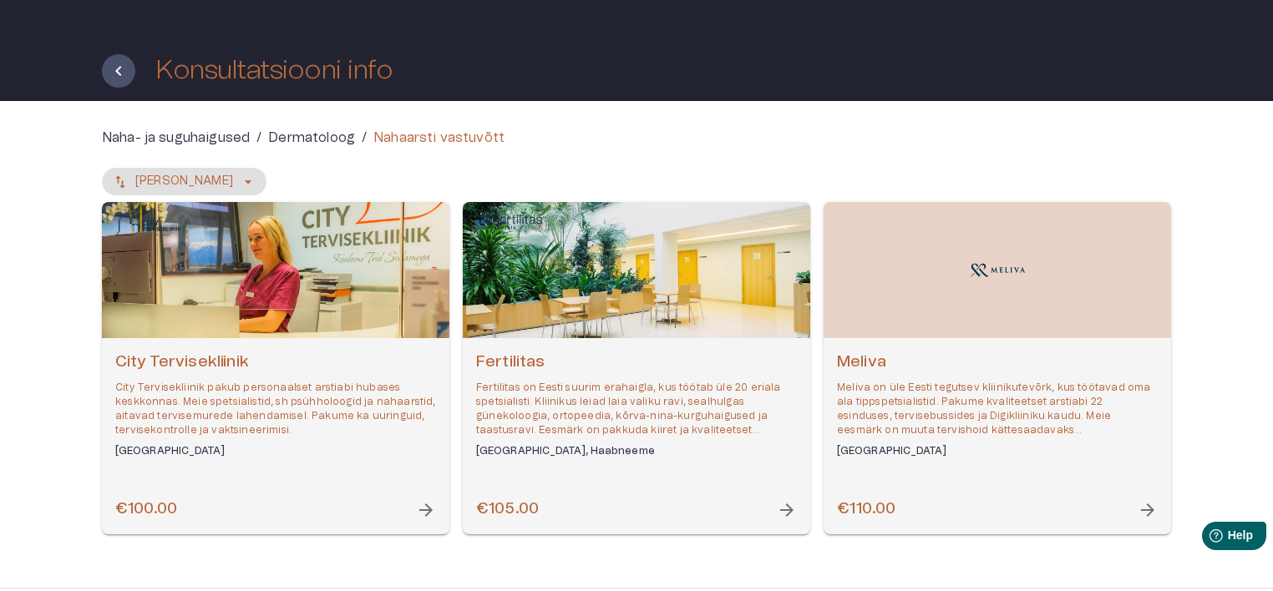
scroll to position [90, 0]
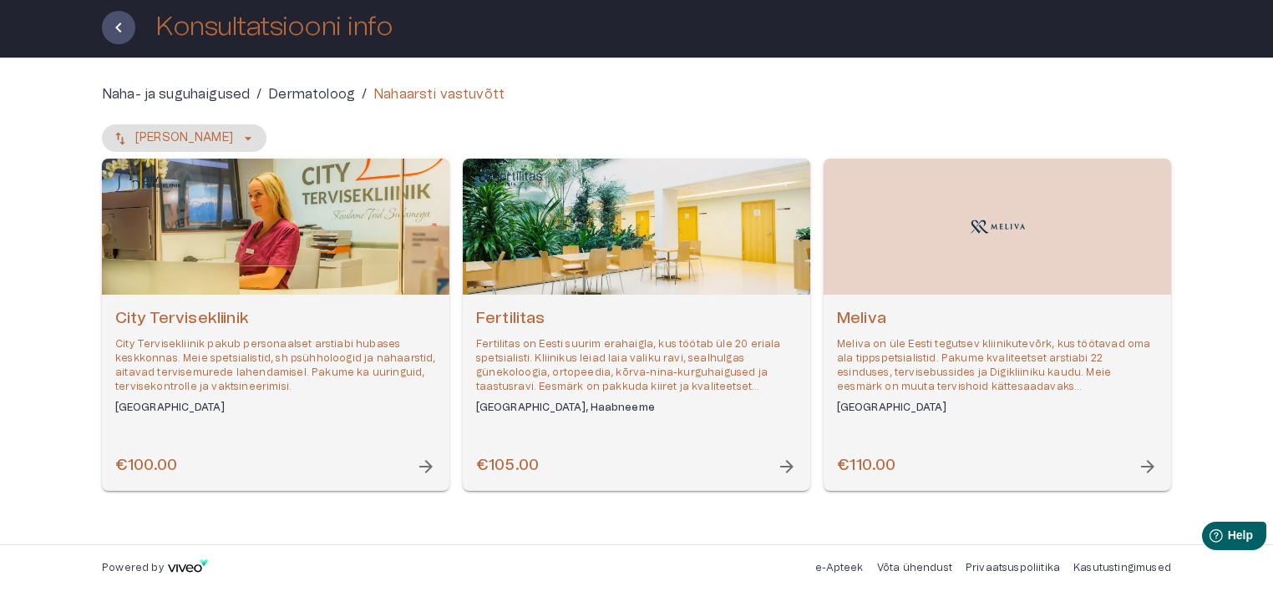
click at [1028, 307] on div "Meliva Meliva on üle Eesti tegutsev kliinikutevõrk, kus töötavad oma ala tippsp…" at bounding box center [997, 393] width 347 height 196
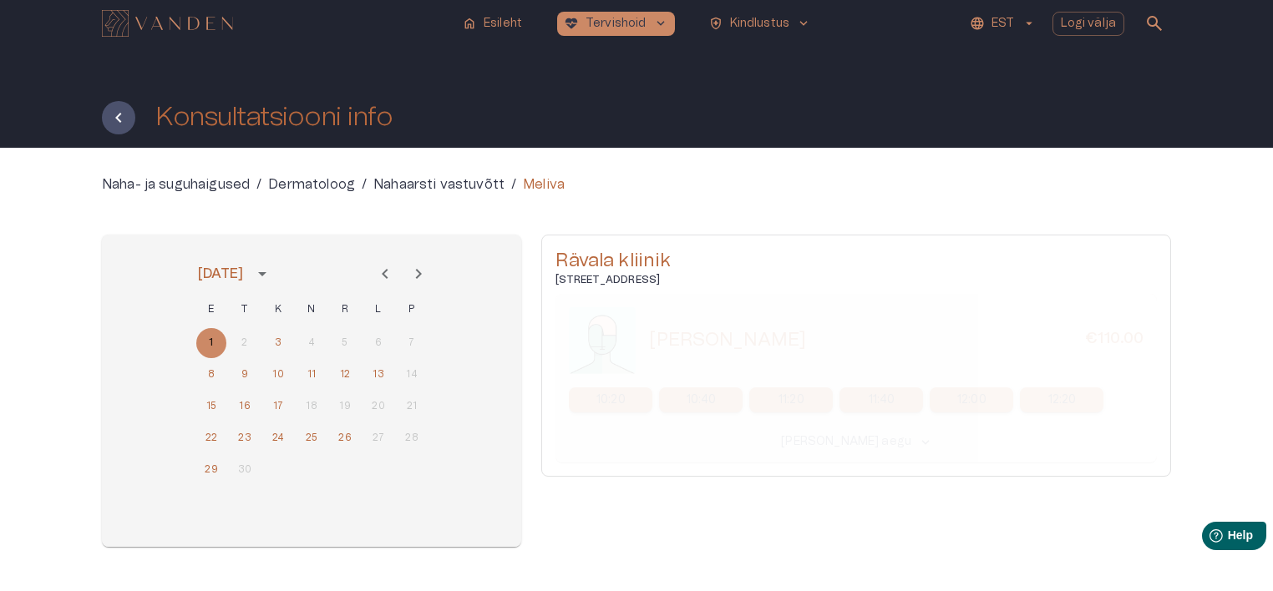
click at [381, 276] on icon "Previous month" at bounding box center [385, 274] width 20 height 20
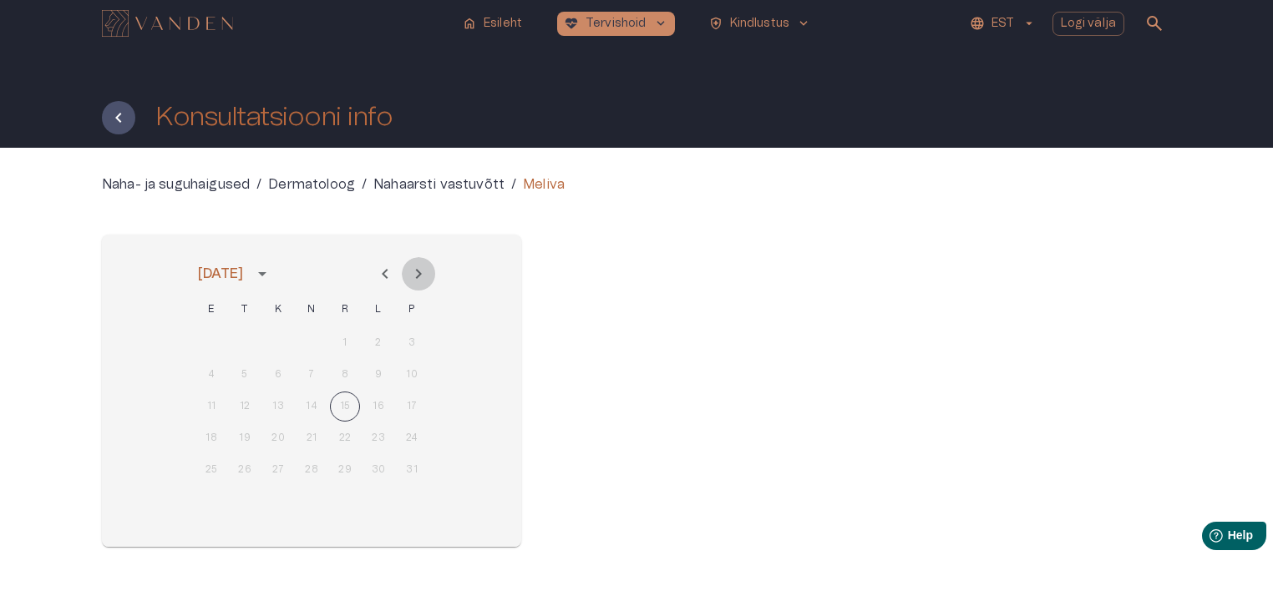
click at [418, 277] on icon "Next month" at bounding box center [419, 274] width 6 height 10
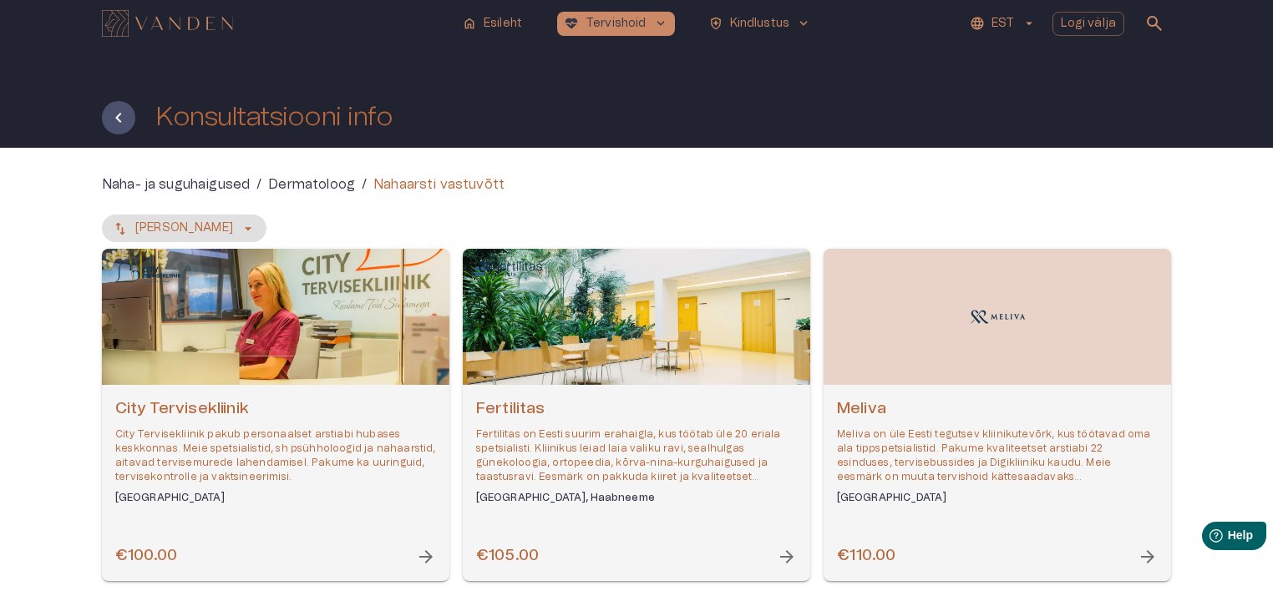
click at [586, 333] on div "Open selected supplier available booking dates" at bounding box center [636, 317] width 347 height 136
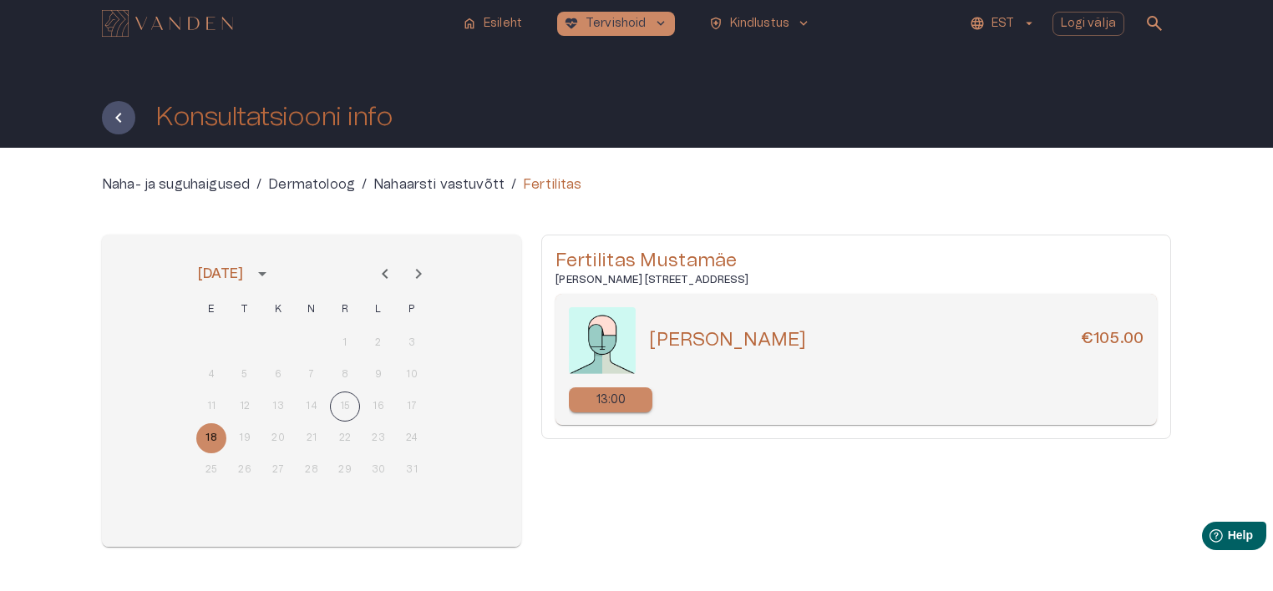
click at [794, 355] on div "Karin Hussar €105.00" at bounding box center [856, 340] width 575 height 67
click at [620, 395] on p "13:00" at bounding box center [611, 401] width 30 height 18
